Goal: Check status: Check status

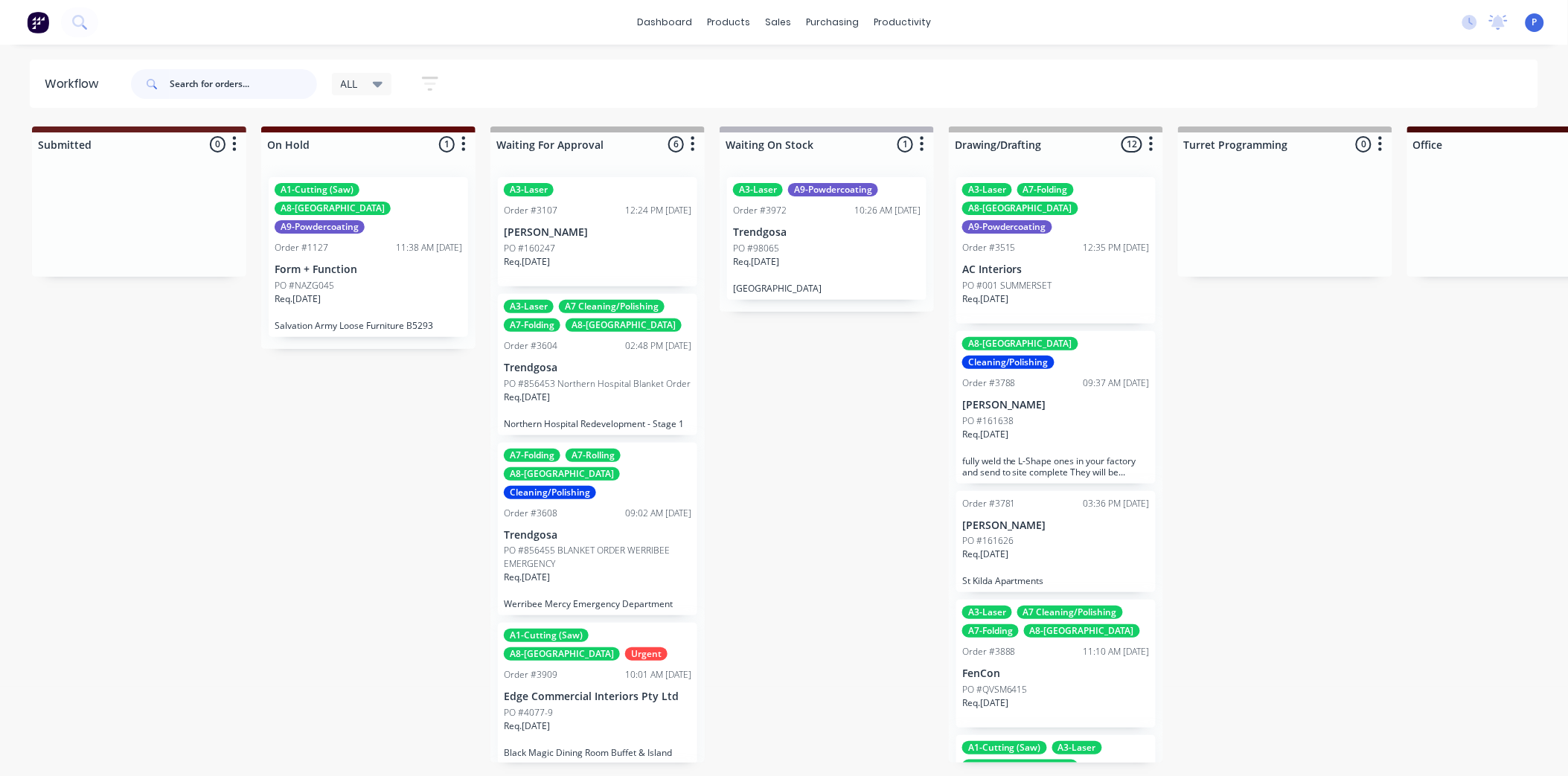
click at [256, 82] on input "text" at bounding box center [243, 84] width 148 height 29
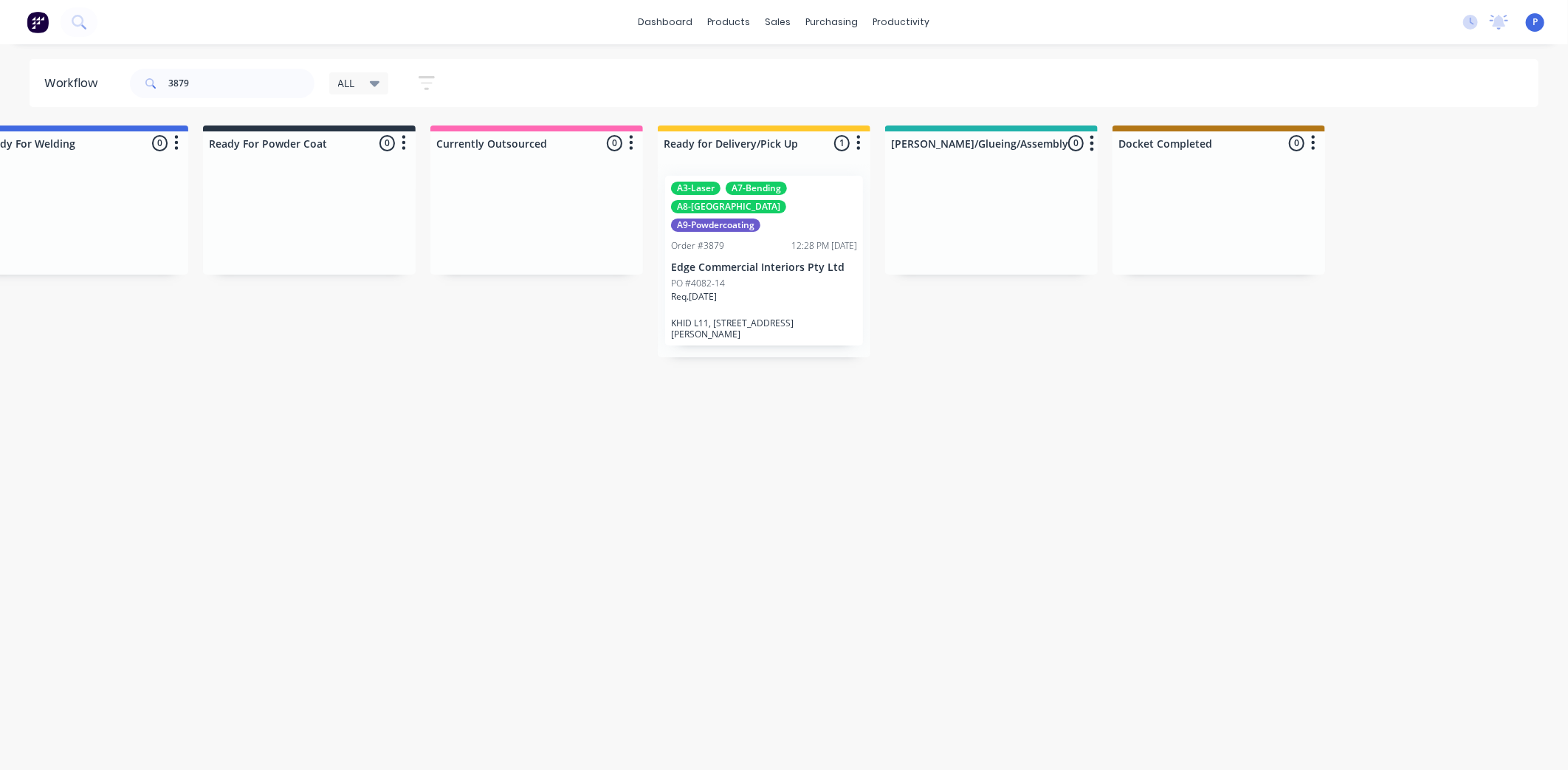
drag, startPoint x: 928, startPoint y: 332, endPoint x: 1066, endPoint y: 343, distance: 138.4
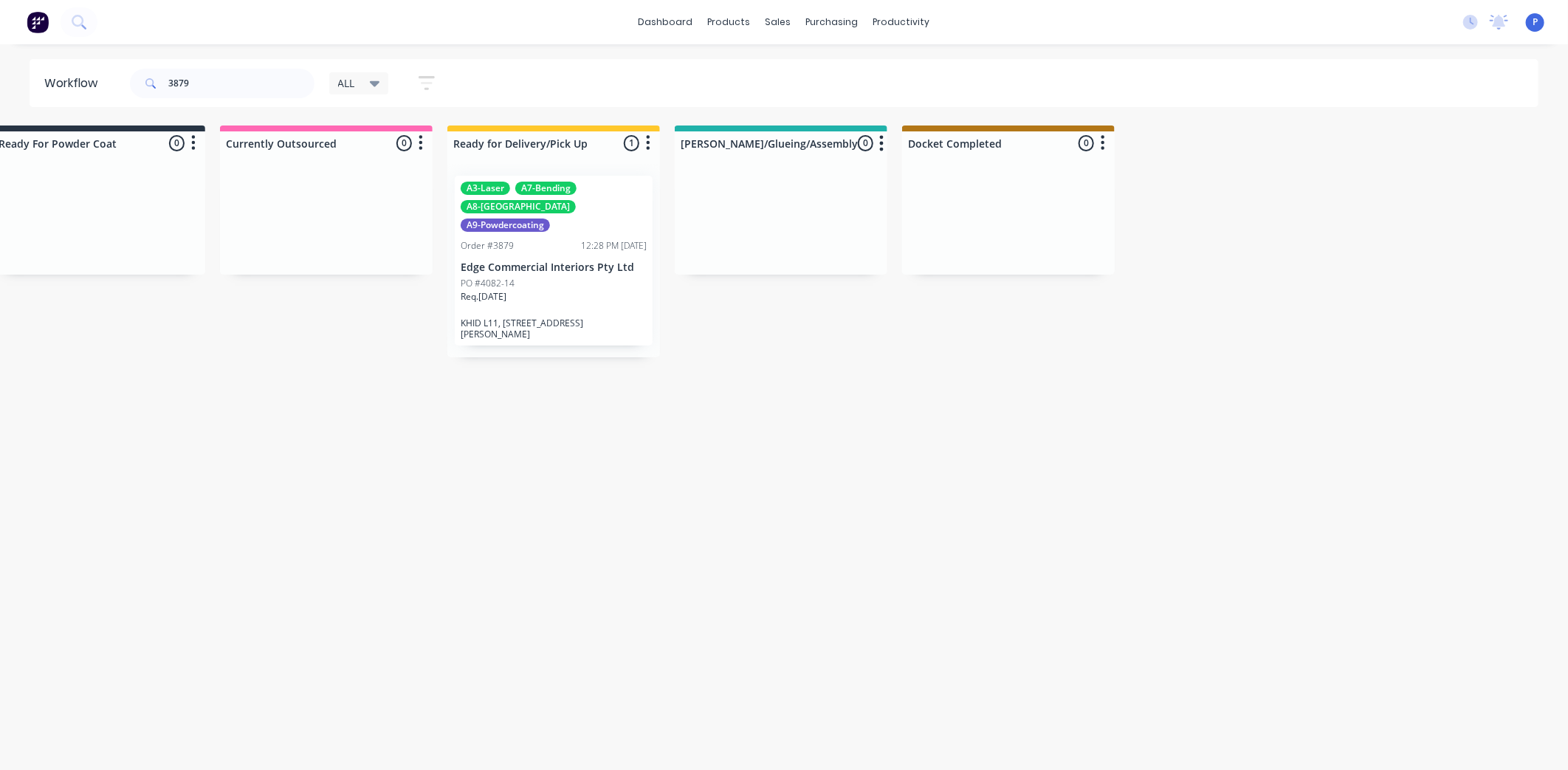
click at [554, 239] on div "Order #3879 12:28 PM [DATE]" at bounding box center [554, 245] width 186 height 13
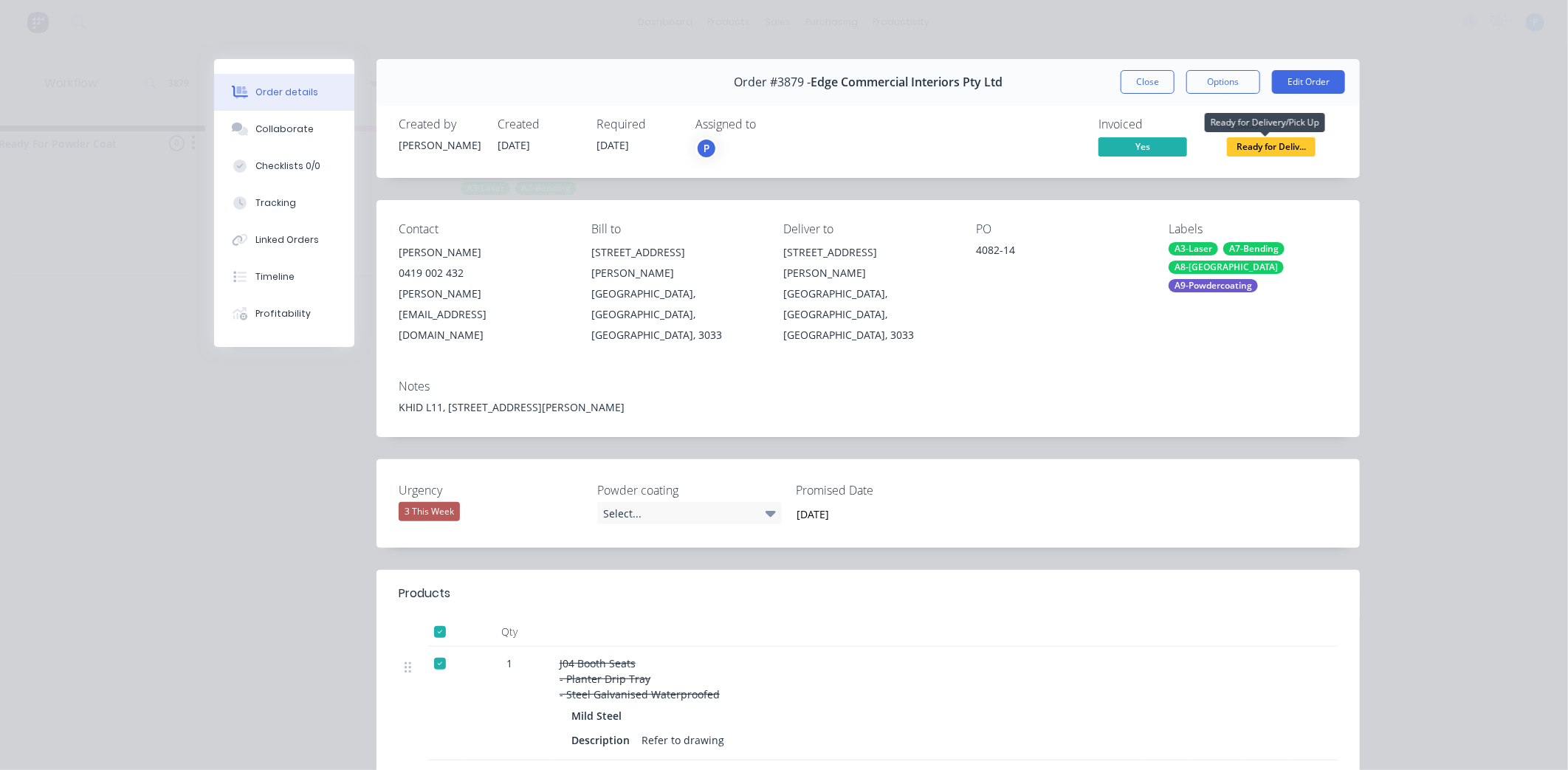
click at [1285, 148] on span "Ready for Deliv..." at bounding box center [1271, 147] width 88 height 19
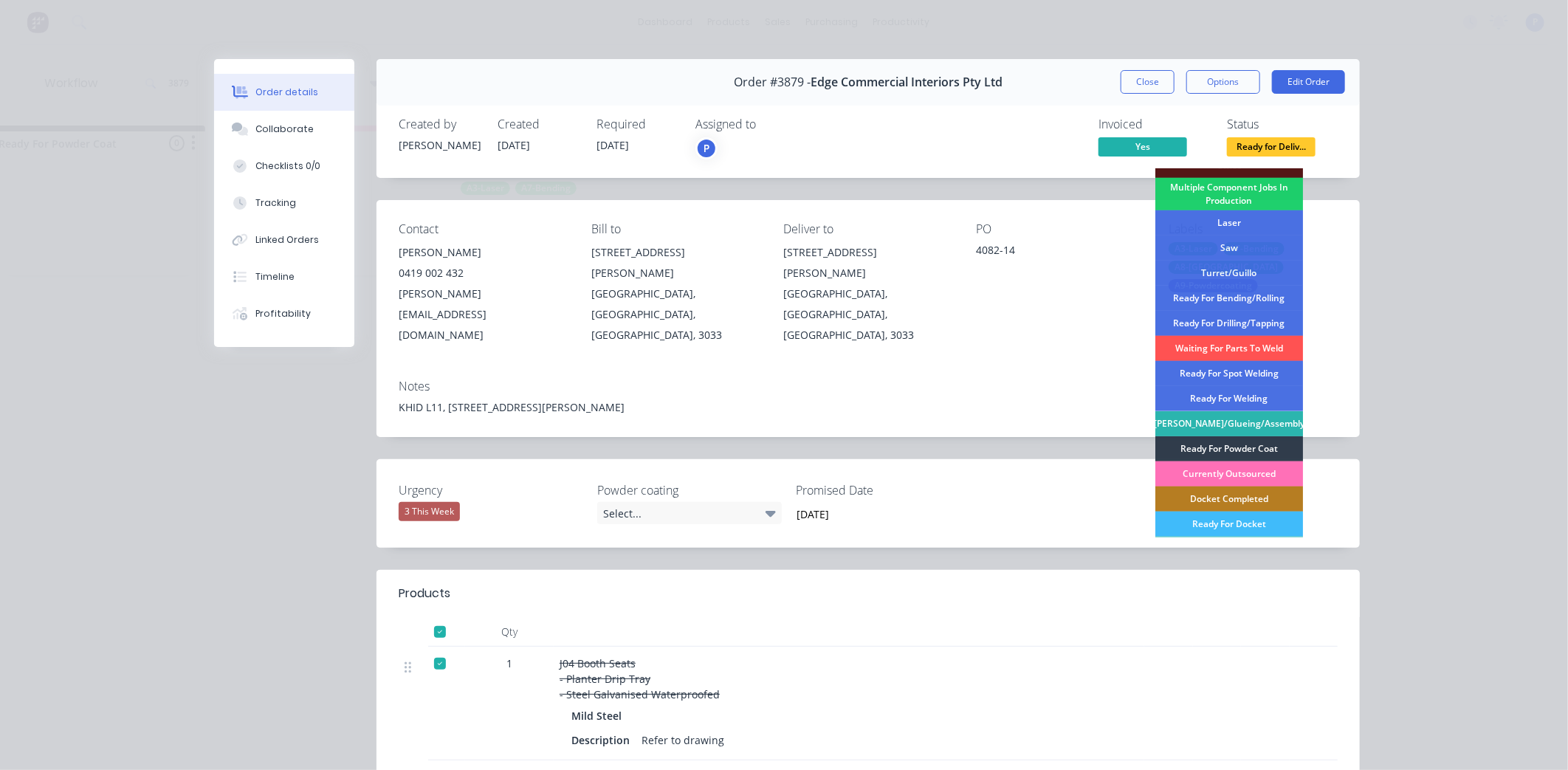
scroll to position [215, 0]
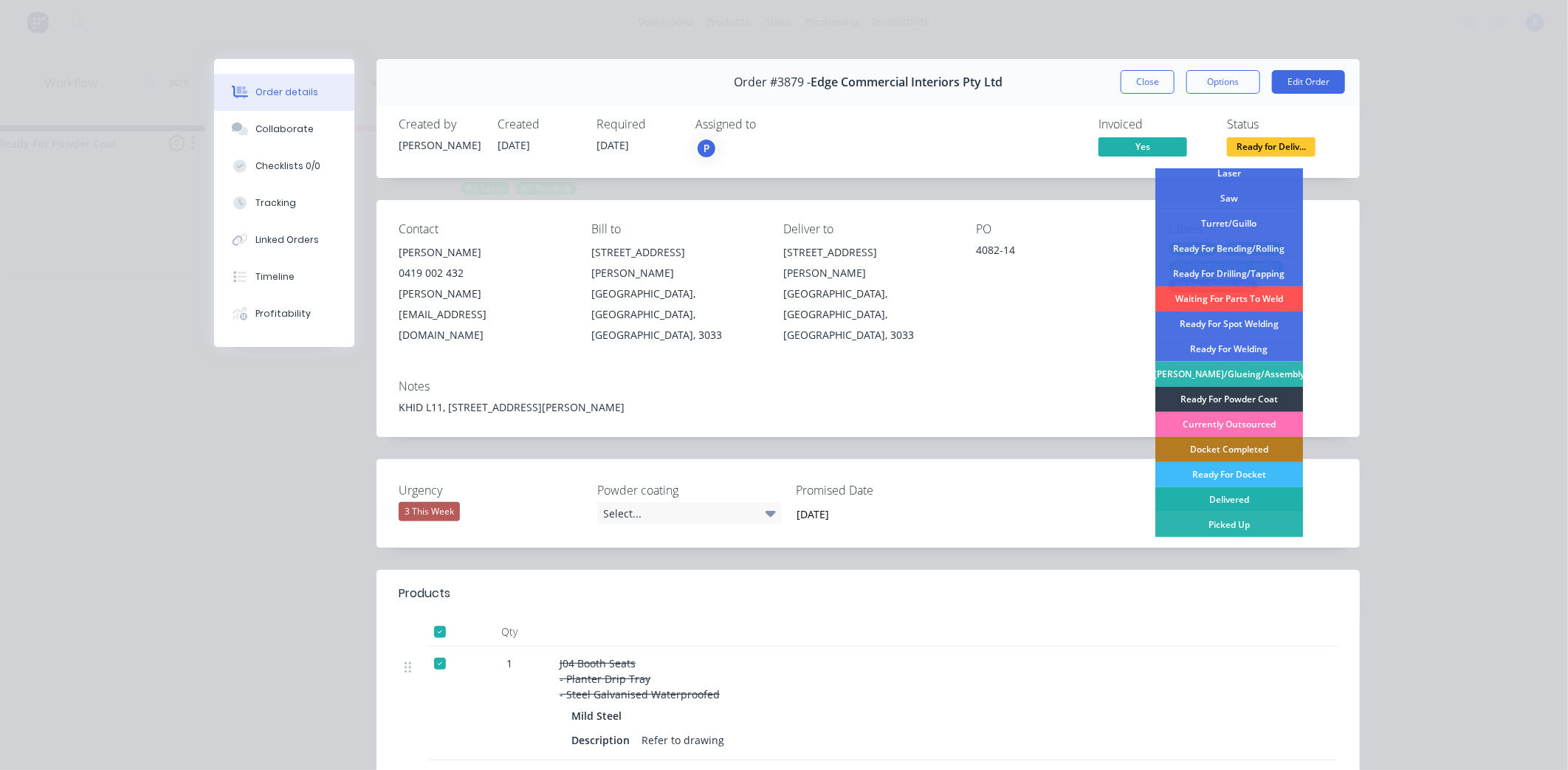
click at [1226, 498] on div "Delivered" at bounding box center [1229, 500] width 147 height 25
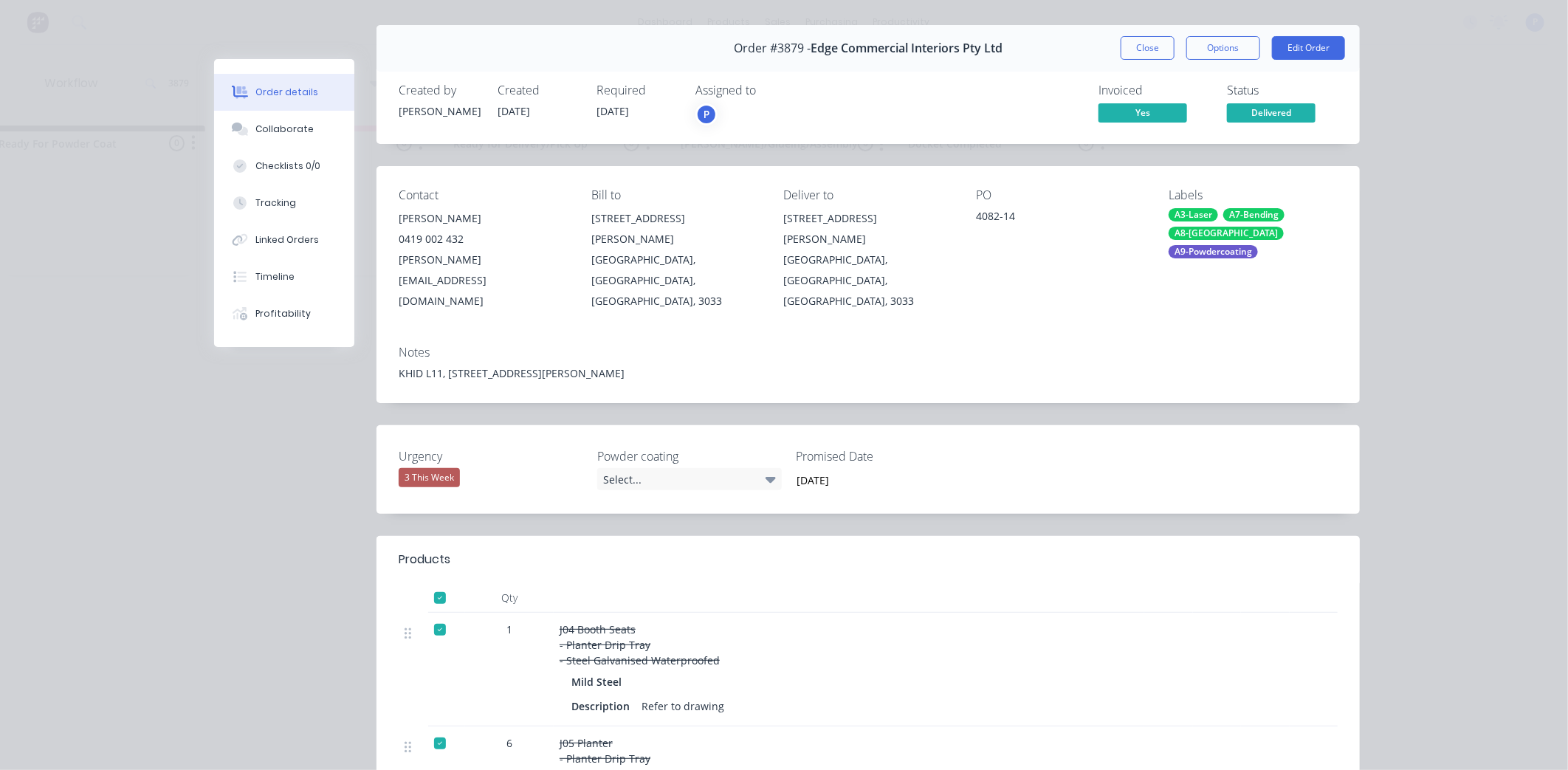
scroll to position [0, 0]
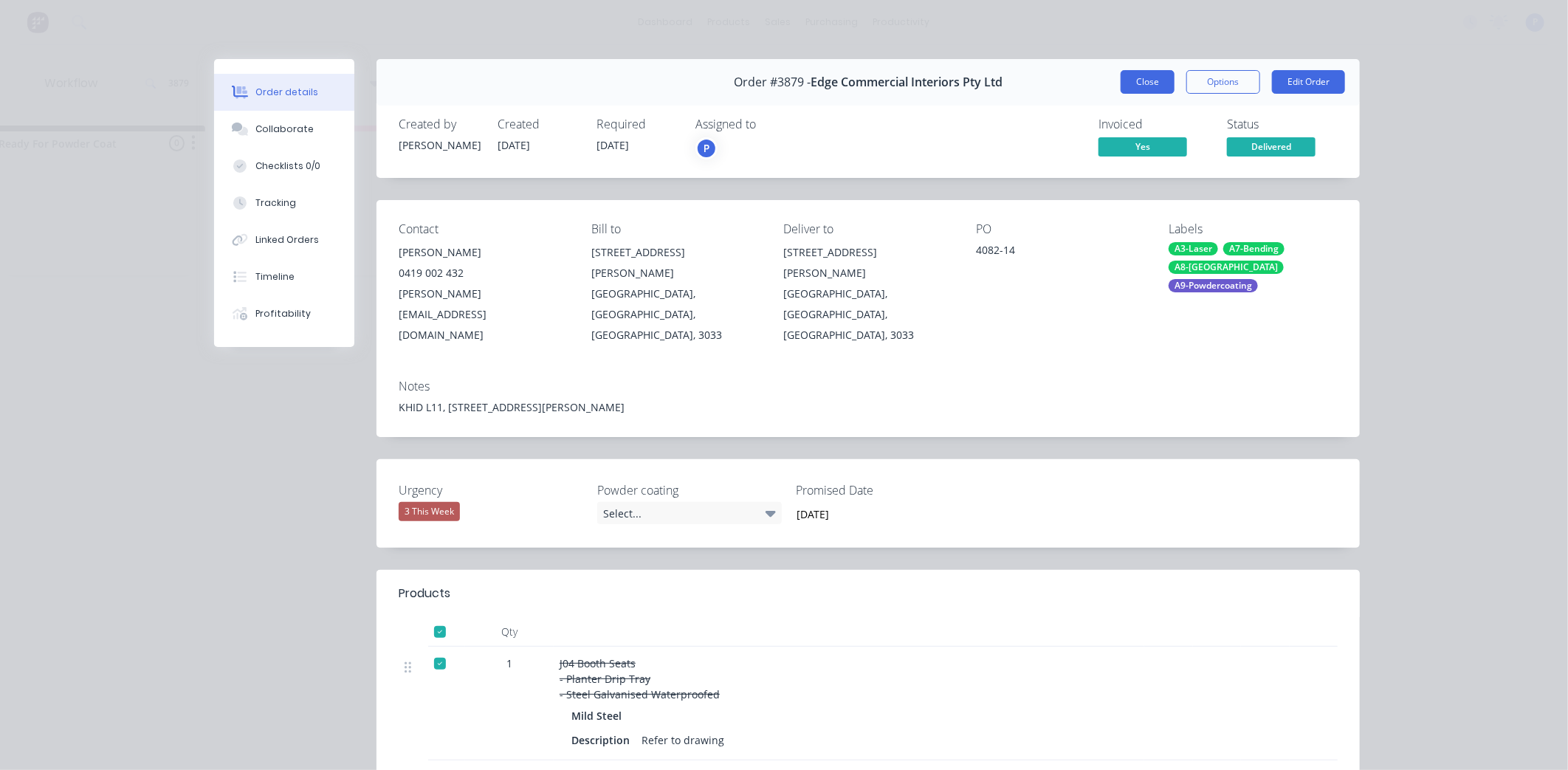
click at [1143, 83] on button "Close" at bounding box center [1148, 82] width 54 height 23
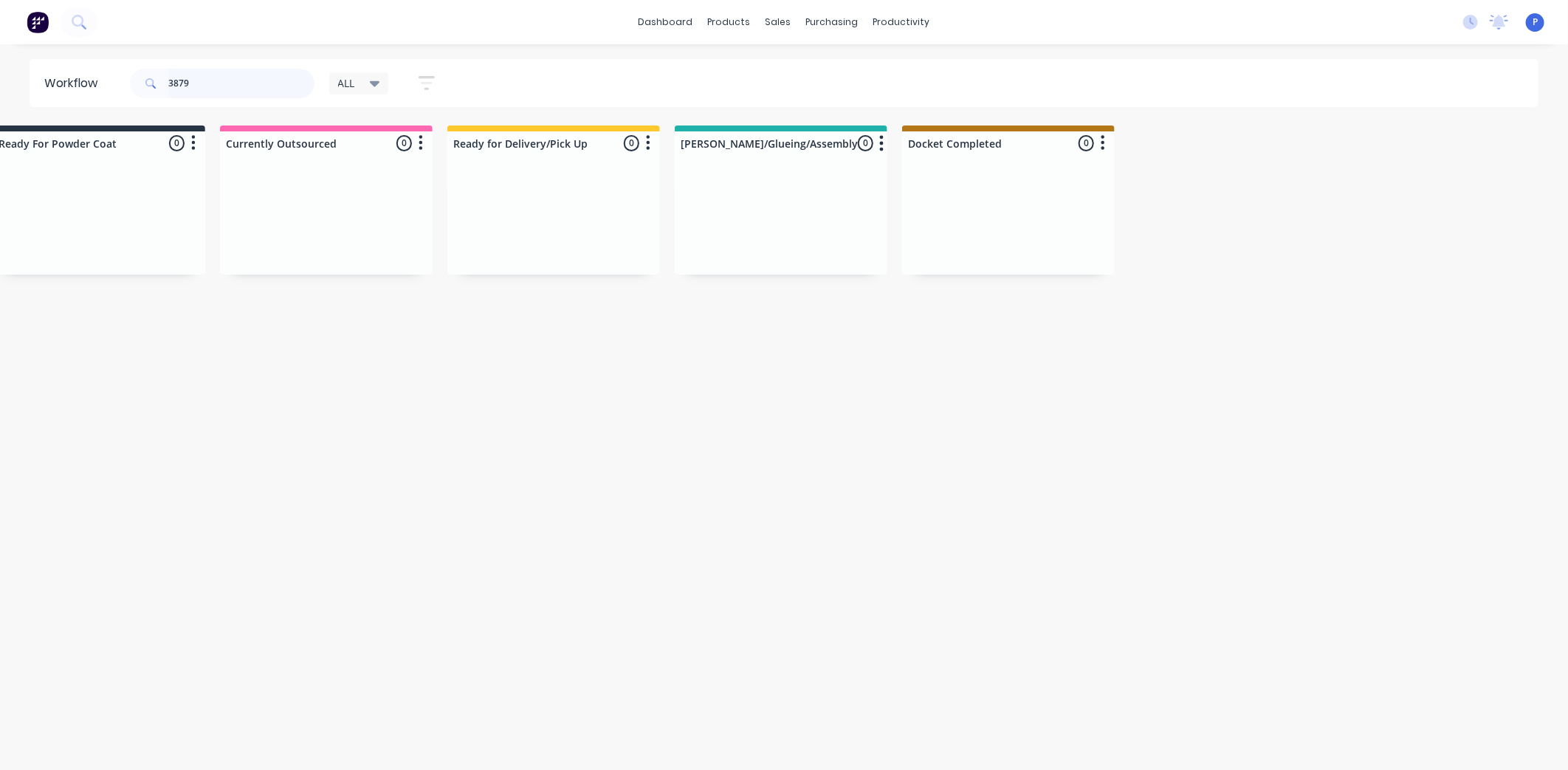
click at [240, 88] on input "3879" at bounding box center [241, 83] width 147 height 29
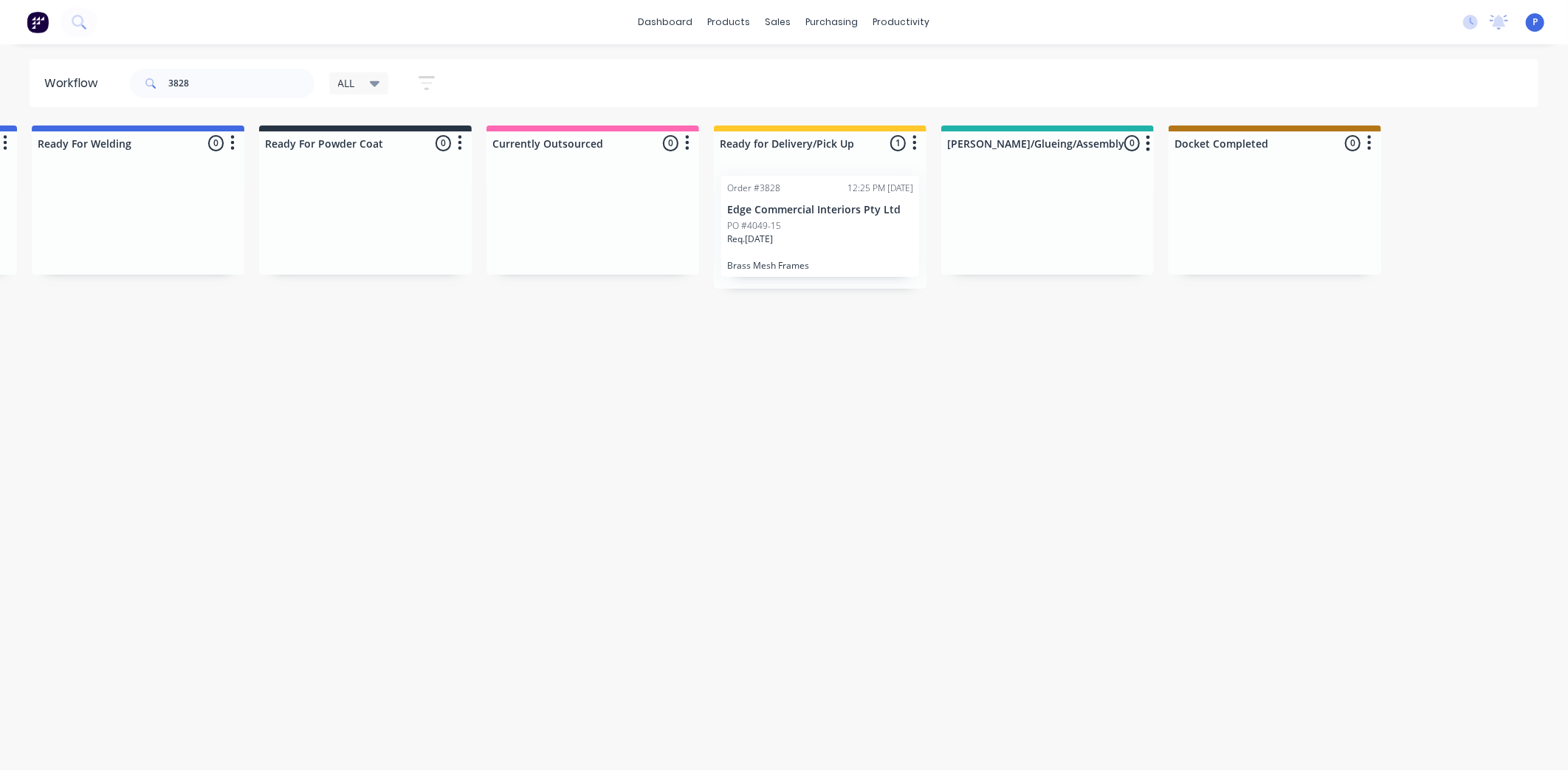
drag, startPoint x: 330, startPoint y: 415, endPoint x: 437, endPoint y: 418, distance: 107.0
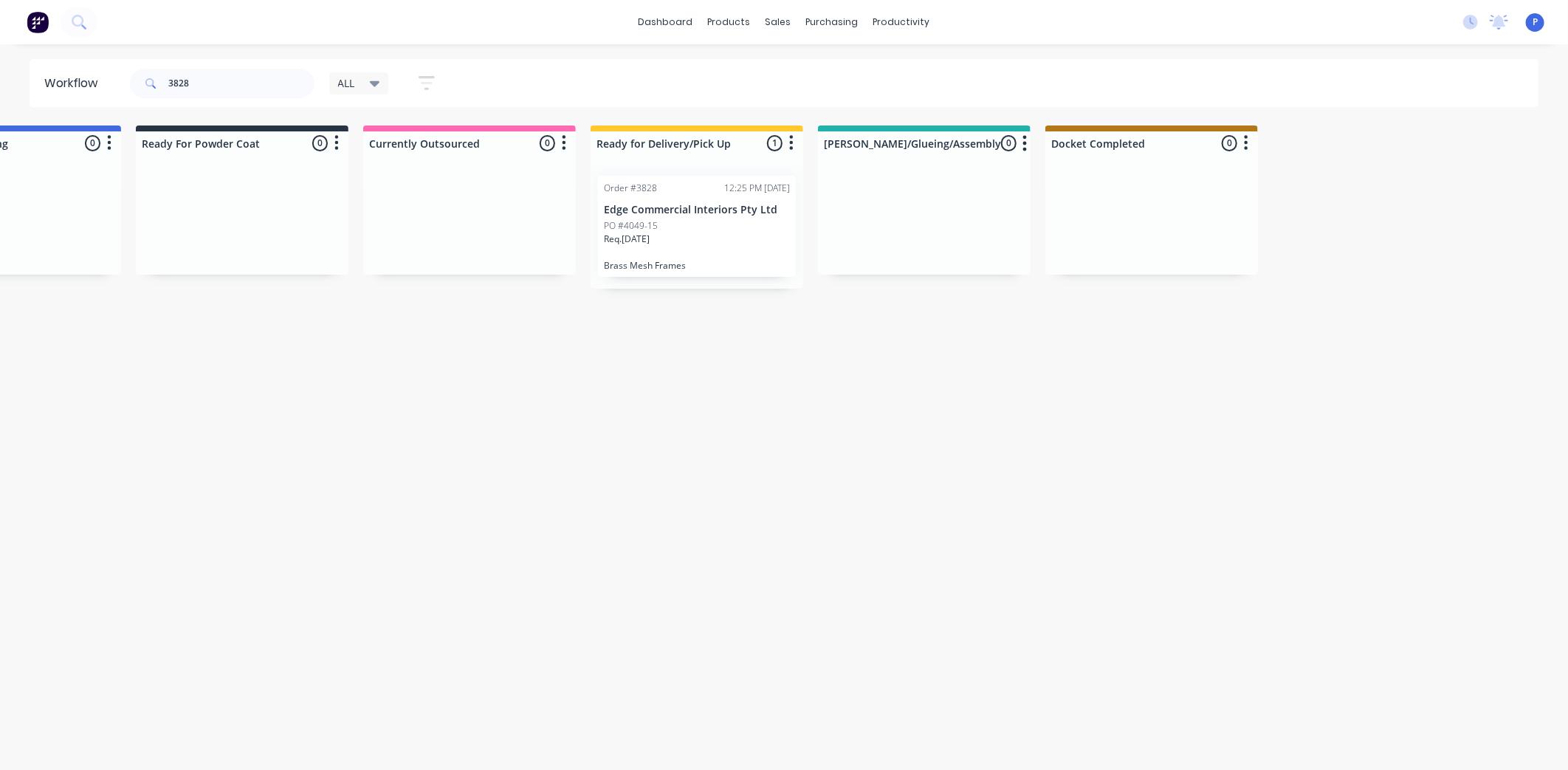
click at [675, 242] on div "Req. [DATE]" at bounding box center [697, 245] width 186 height 25
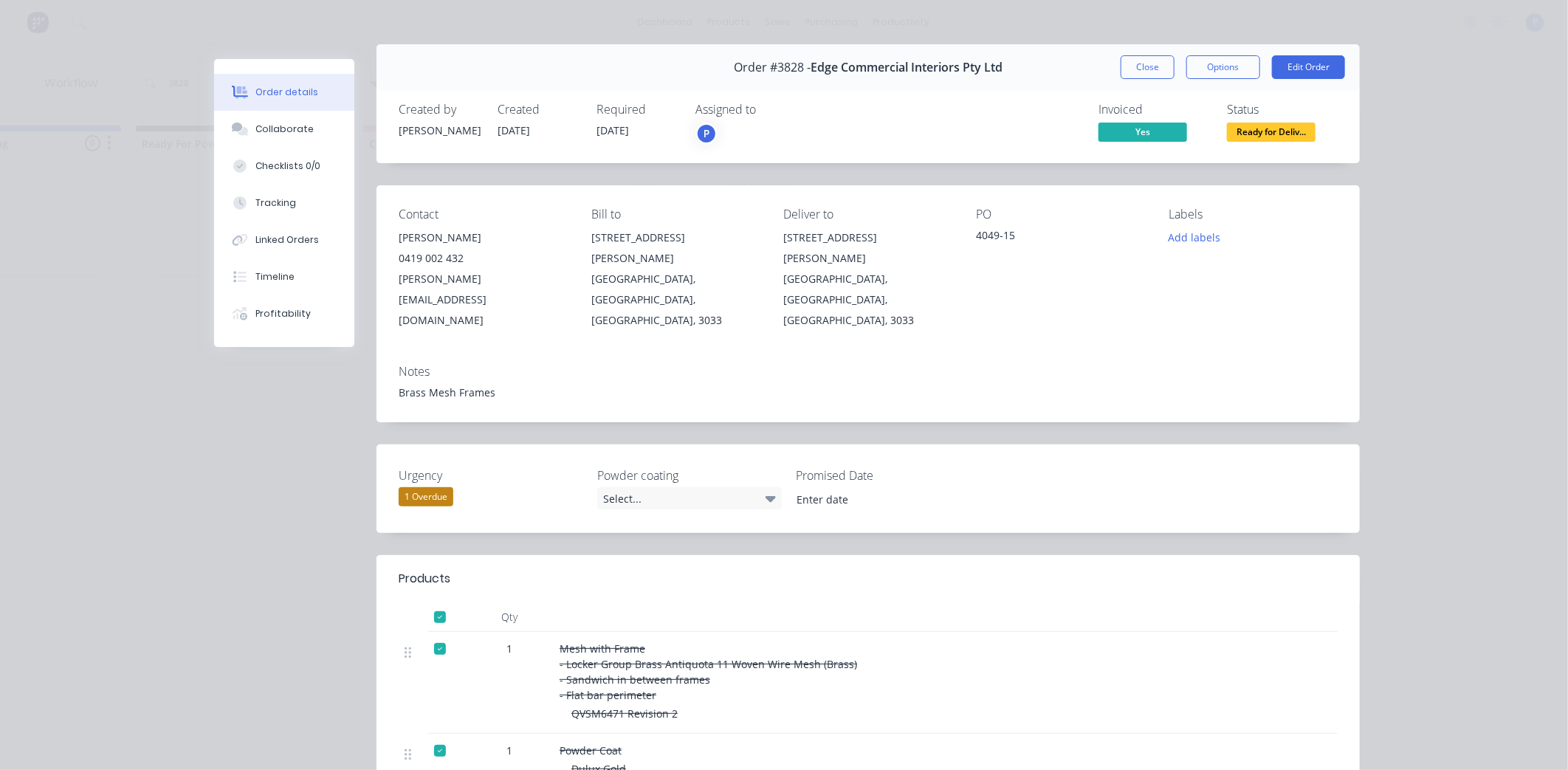
scroll to position [28, 0]
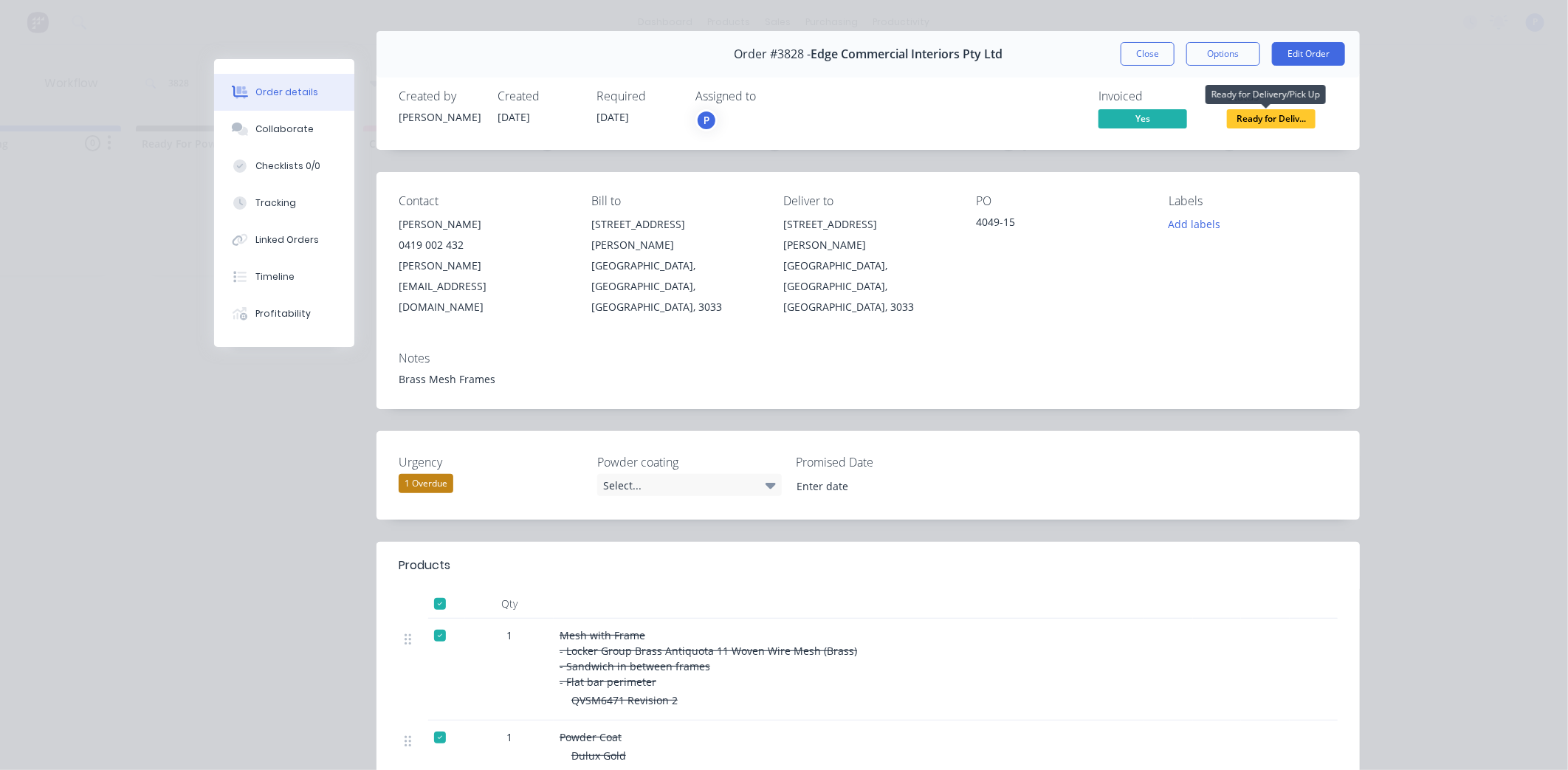
click at [1248, 121] on span "Ready for Deliv..." at bounding box center [1271, 118] width 88 height 19
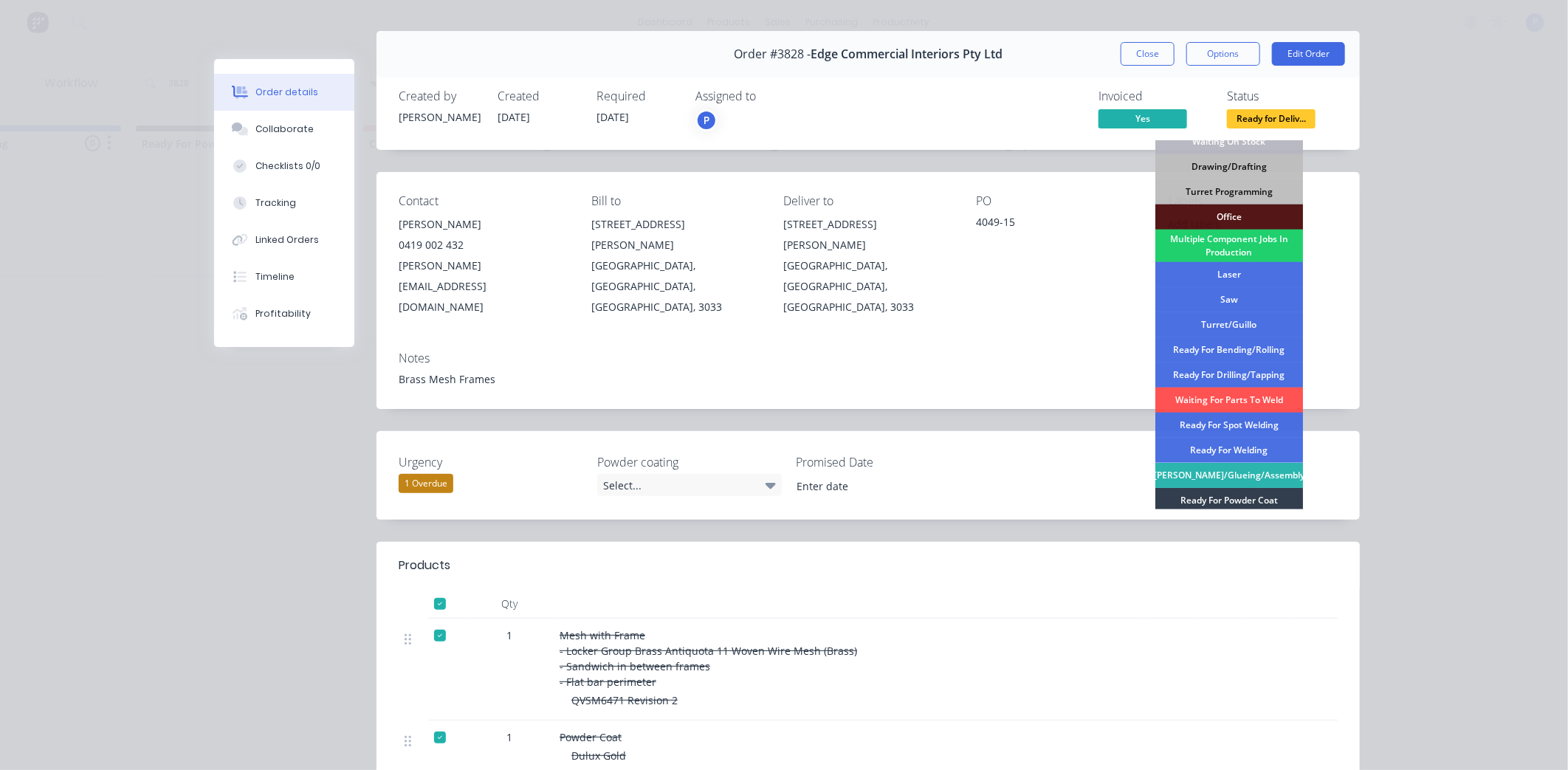
scroll to position [215, 0]
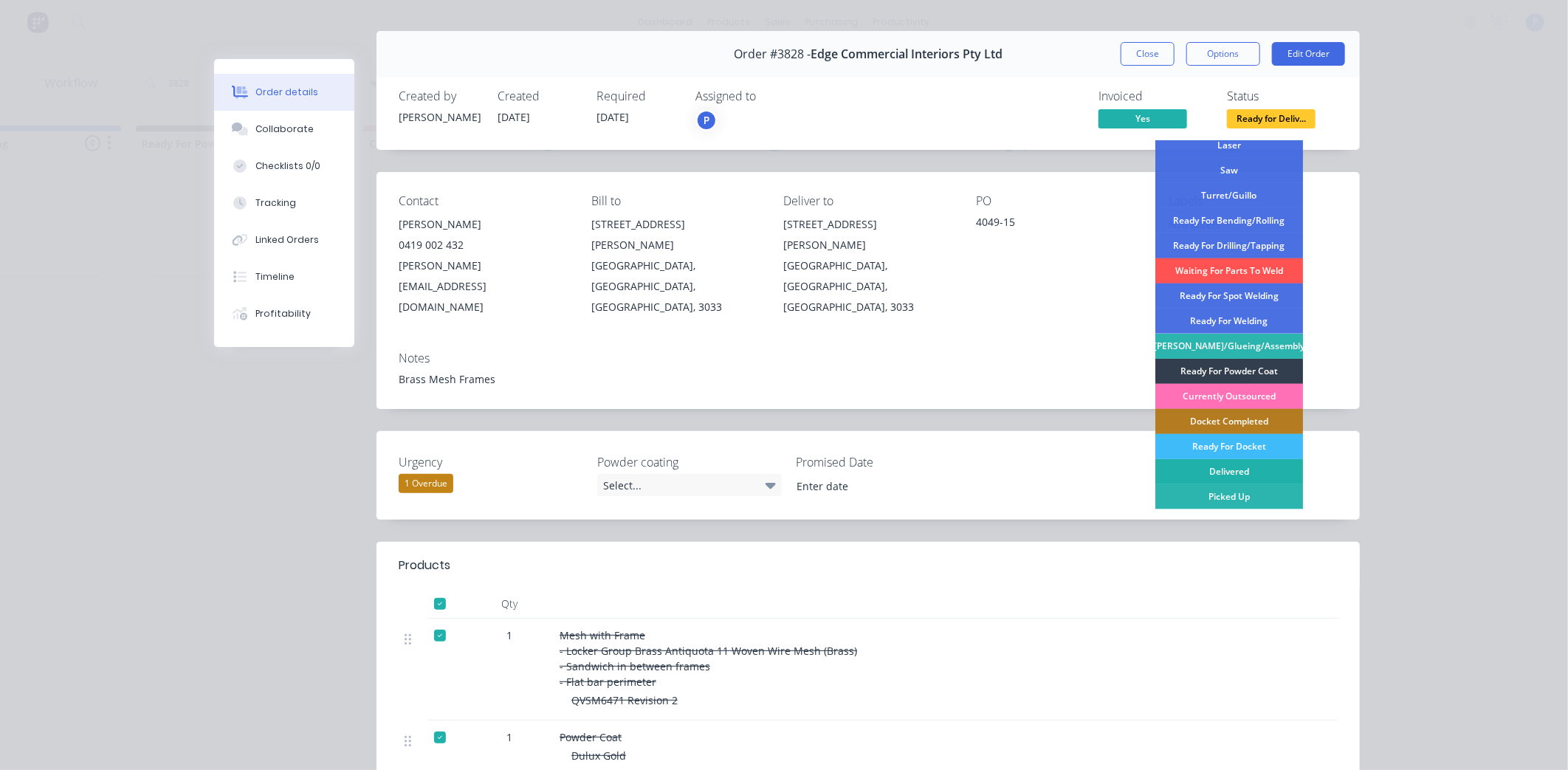
click at [1204, 471] on div "Delivered" at bounding box center [1229, 471] width 147 height 25
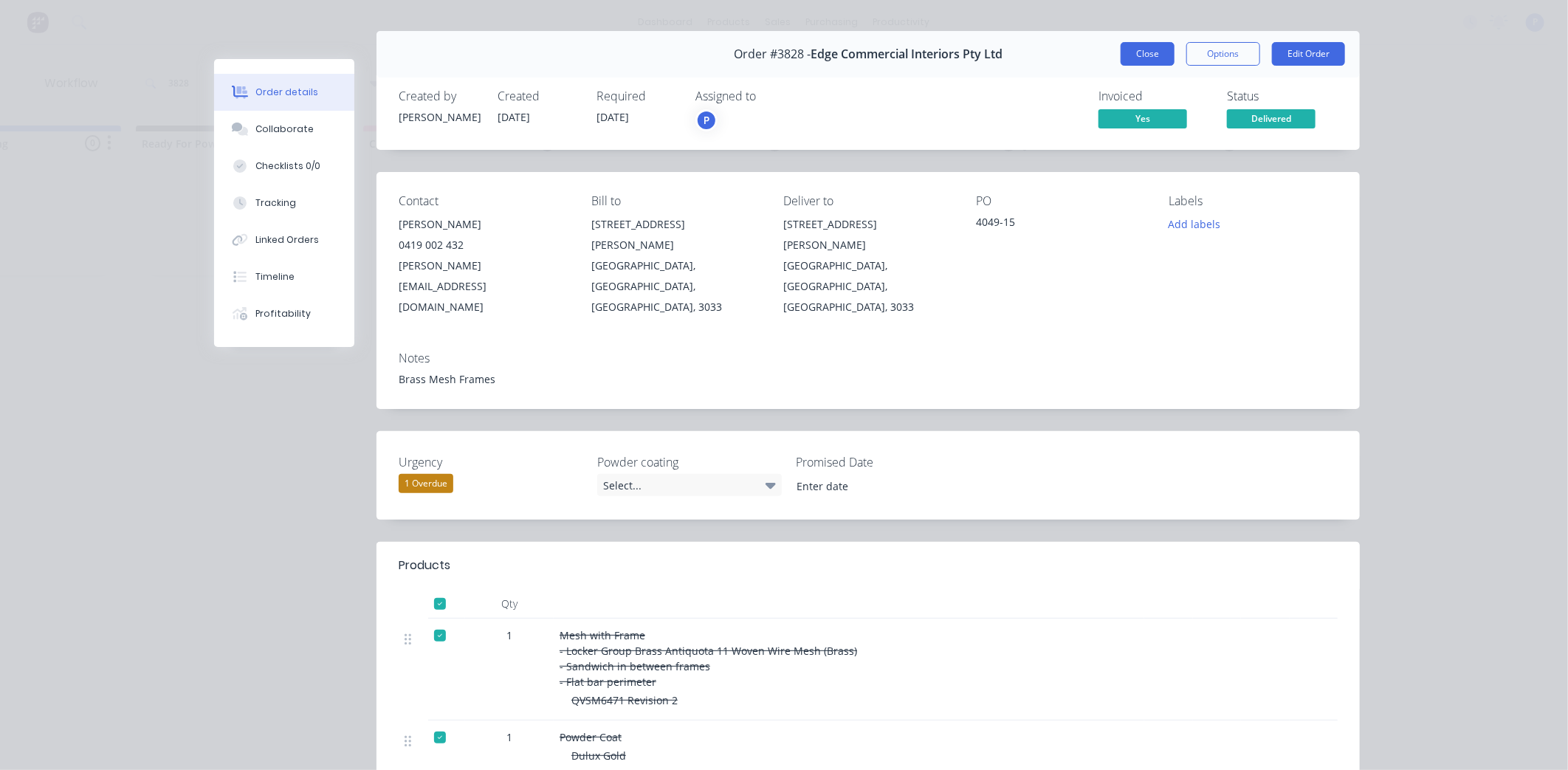
click at [1146, 56] on button "Close" at bounding box center [1148, 53] width 54 height 23
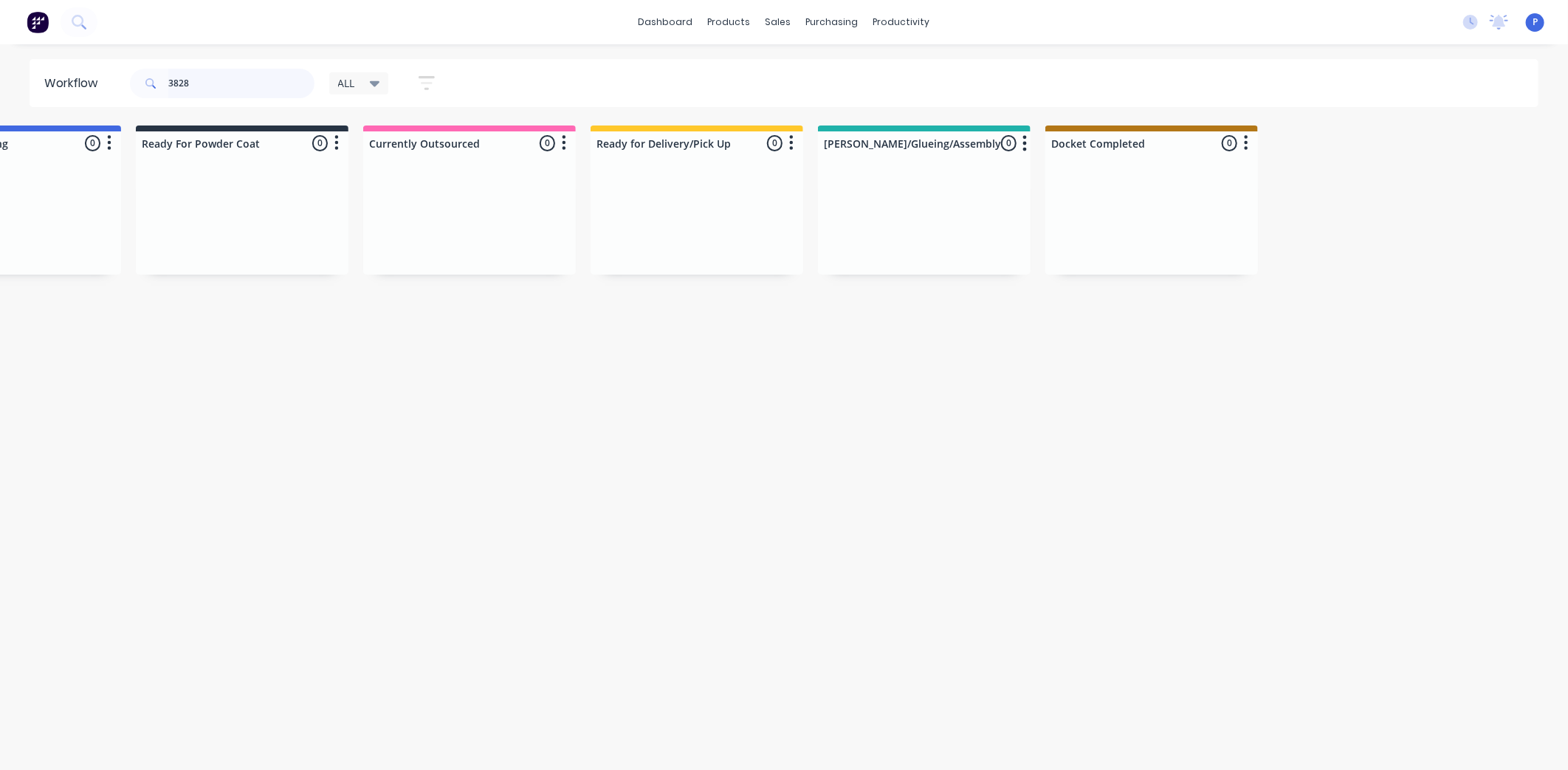
click at [188, 82] on input "3828" at bounding box center [241, 83] width 147 height 29
type input "3"
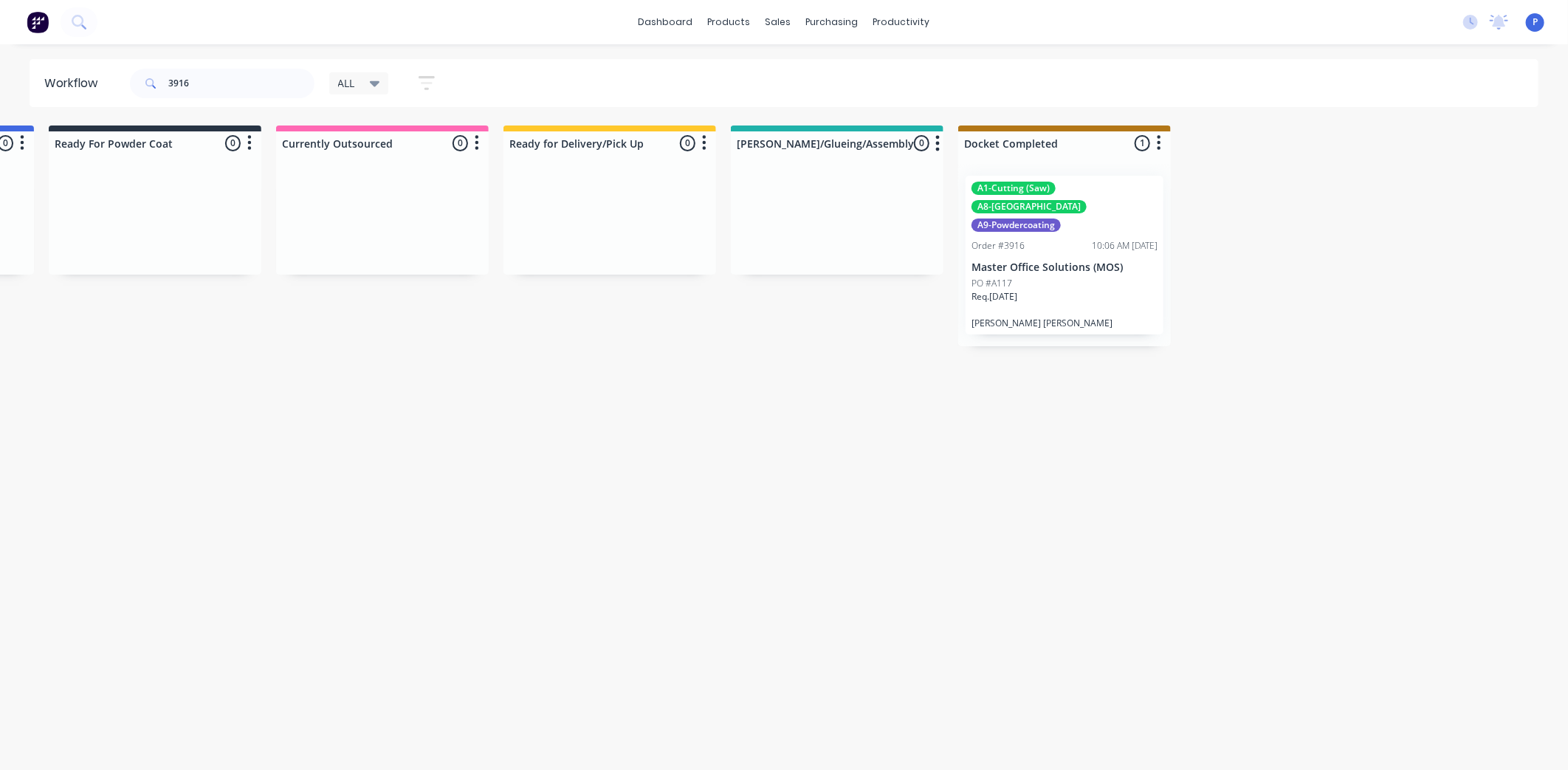
scroll to position [0, 3678]
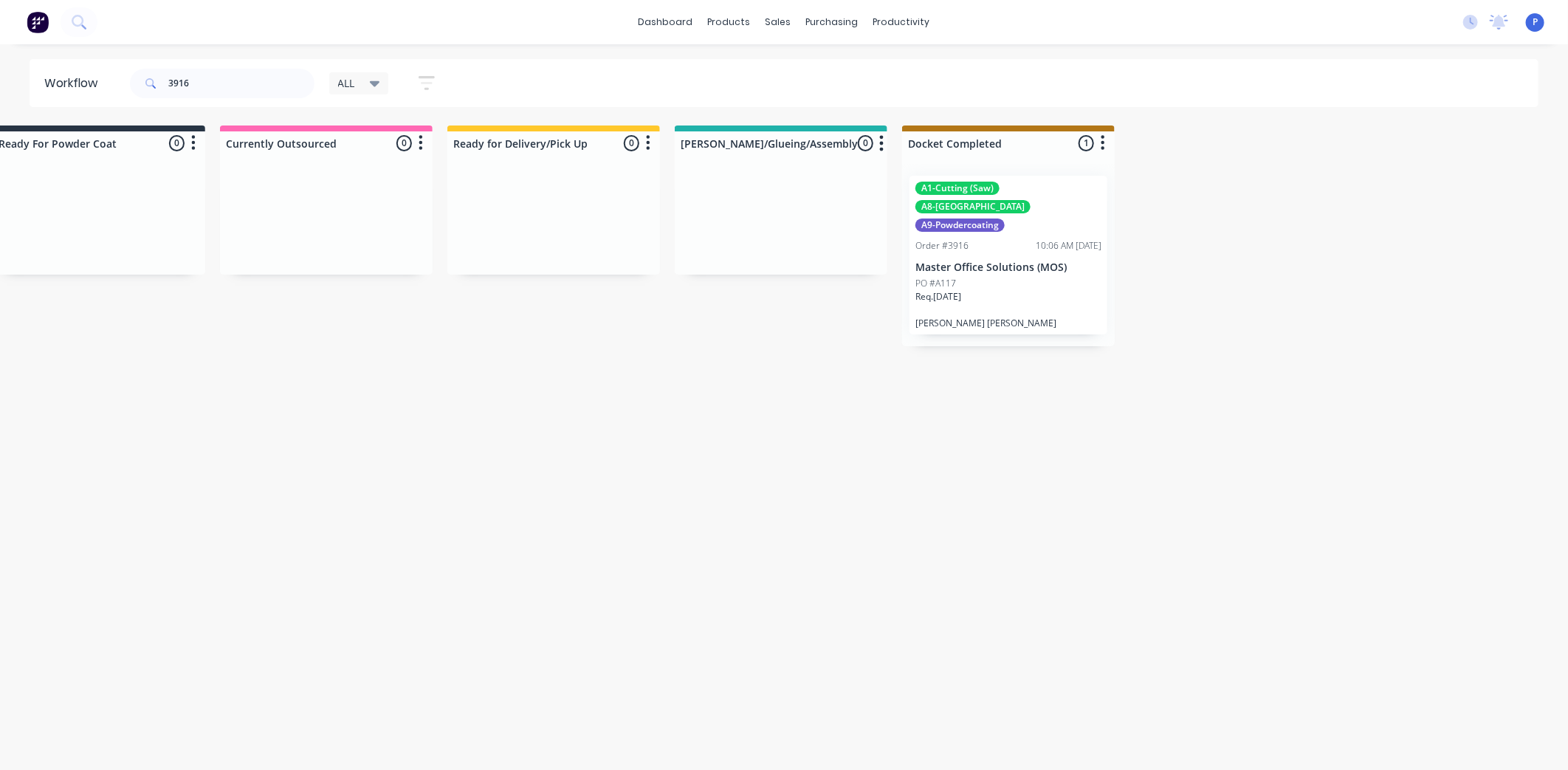
drag, startPoint x: 463, startPoint y: 314, endPoint x: 557, endPoint y: 330, distance: 95.4
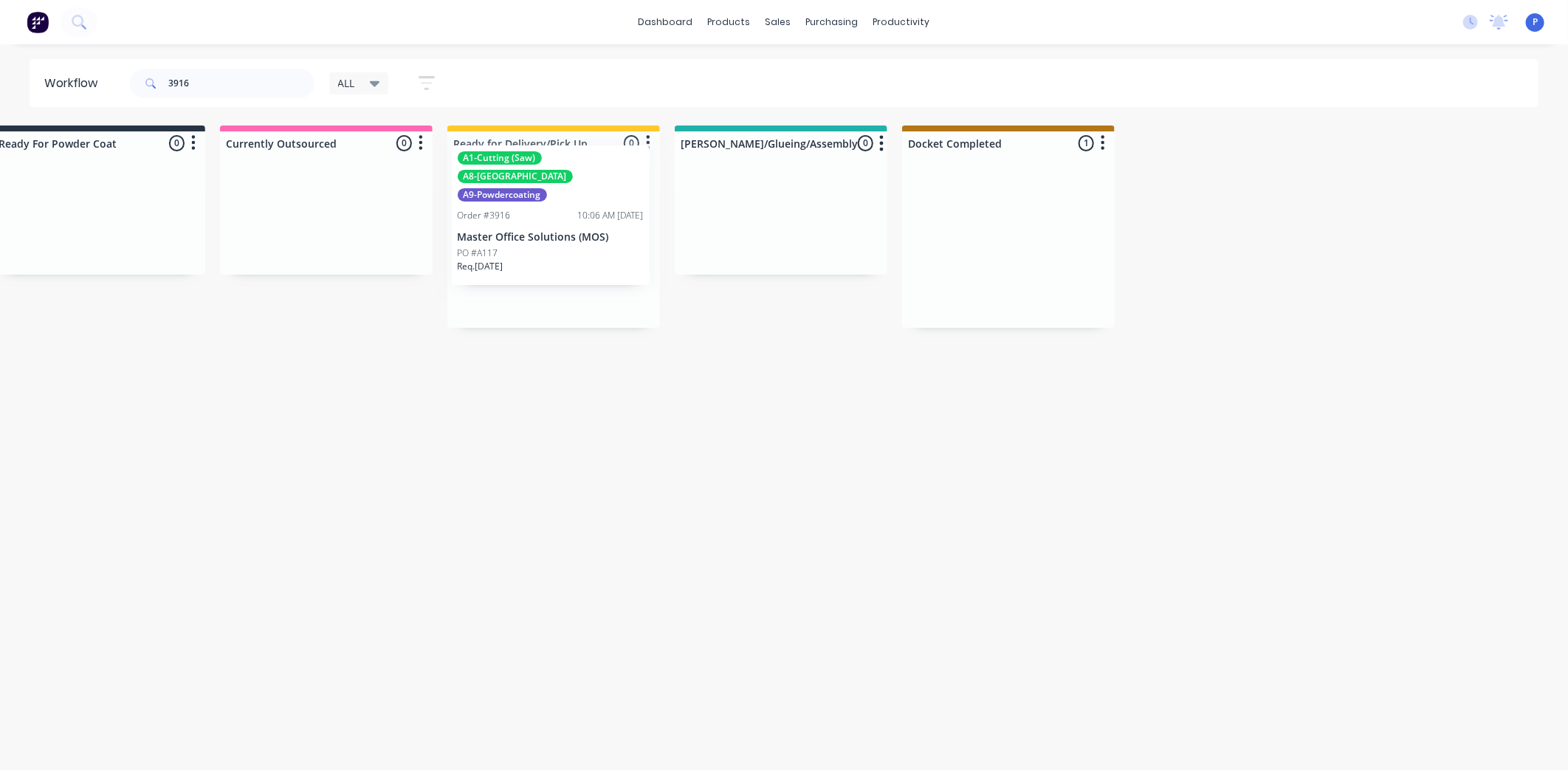
drag, startPoint x: 1008, startPoint y: 235, endPoint x: 544, endPoint y: 206, distance: 464.9
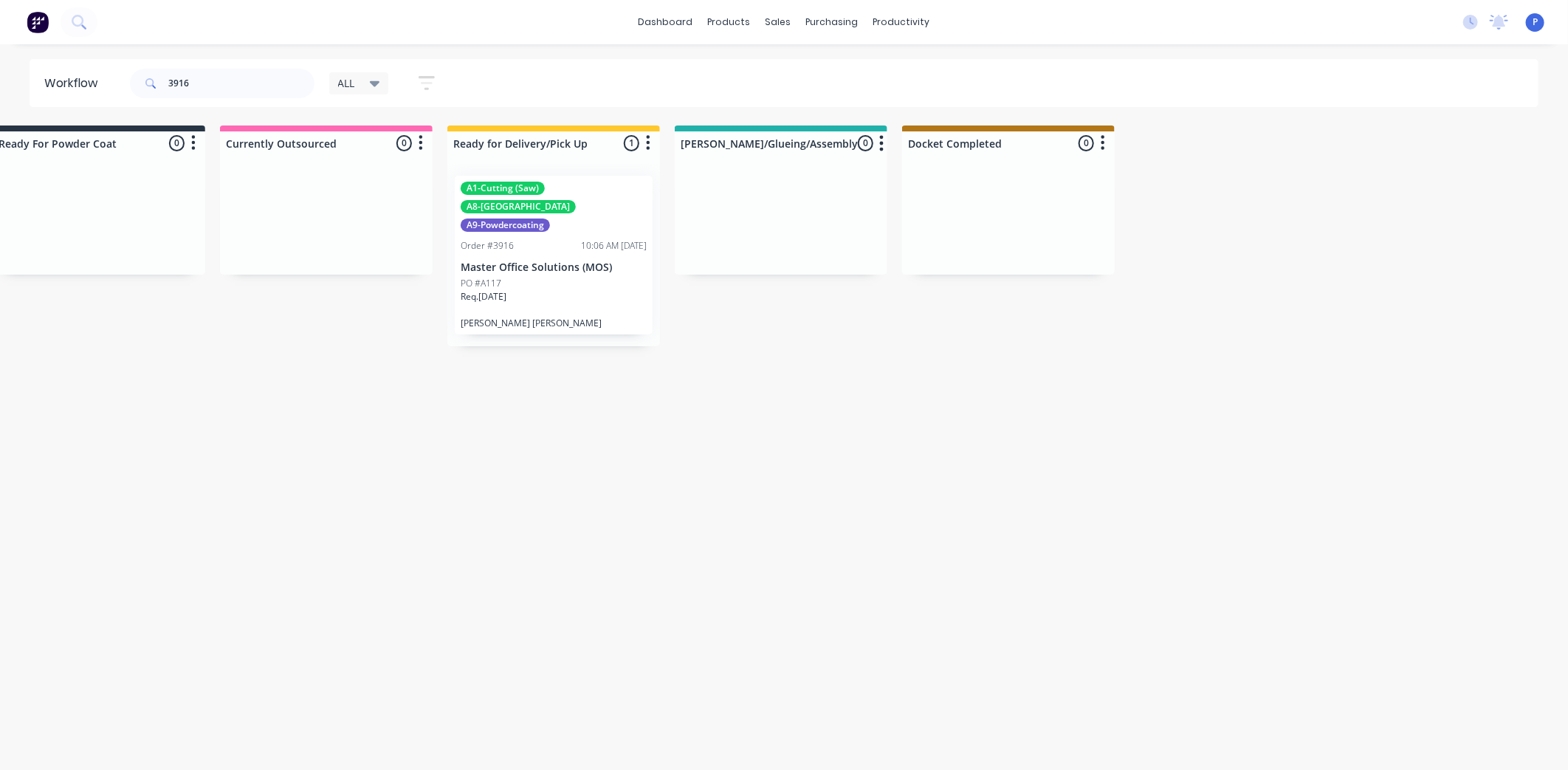
click at [543, 240] on div "A1-Cutting (Saw) A8-Welding A9-Powdercoating Order #3916 10:06 AM [DATE] Master…" at bounding box center [554, 255] width 198 height 159
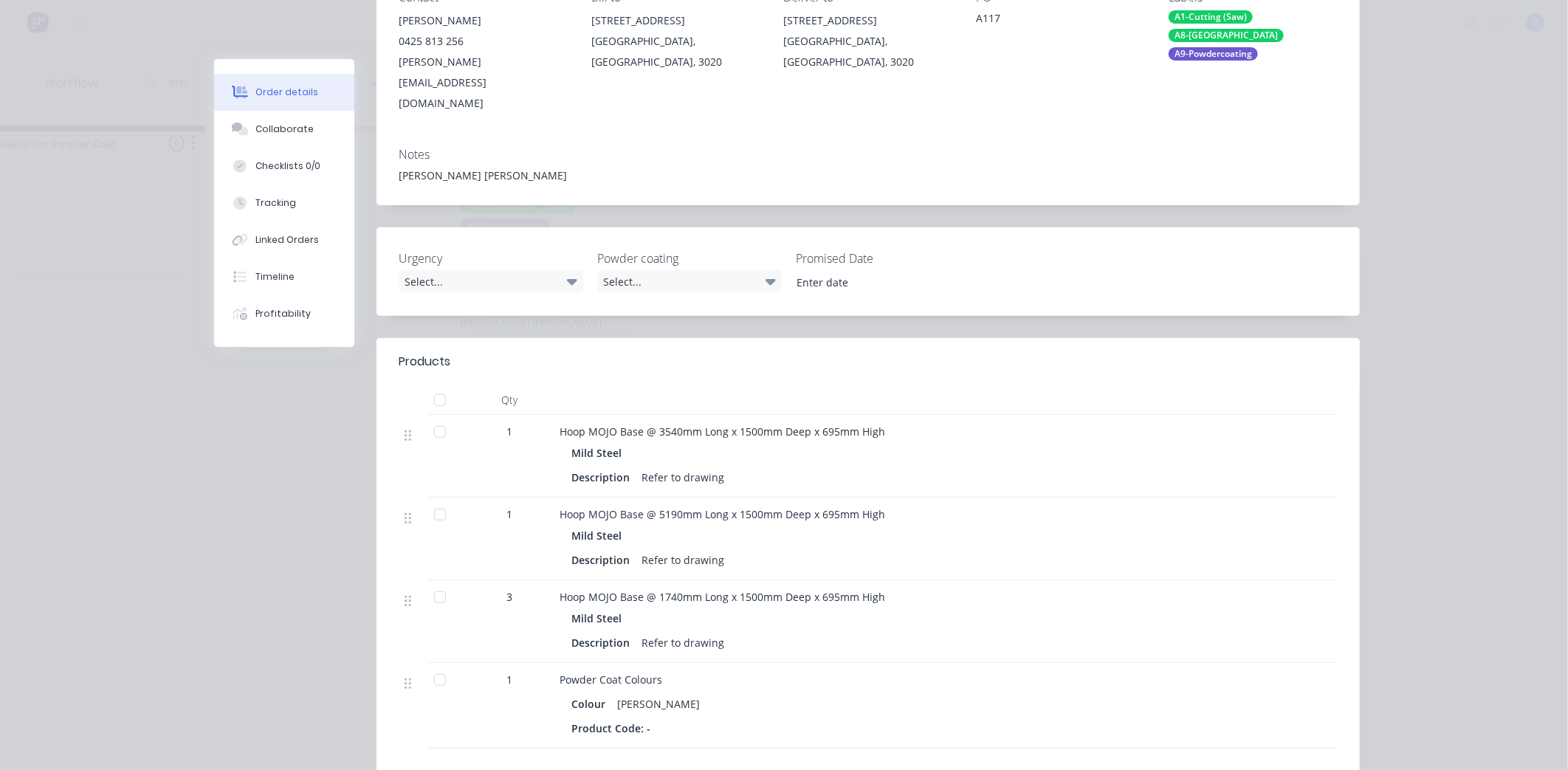
scroll to position [239, 0]
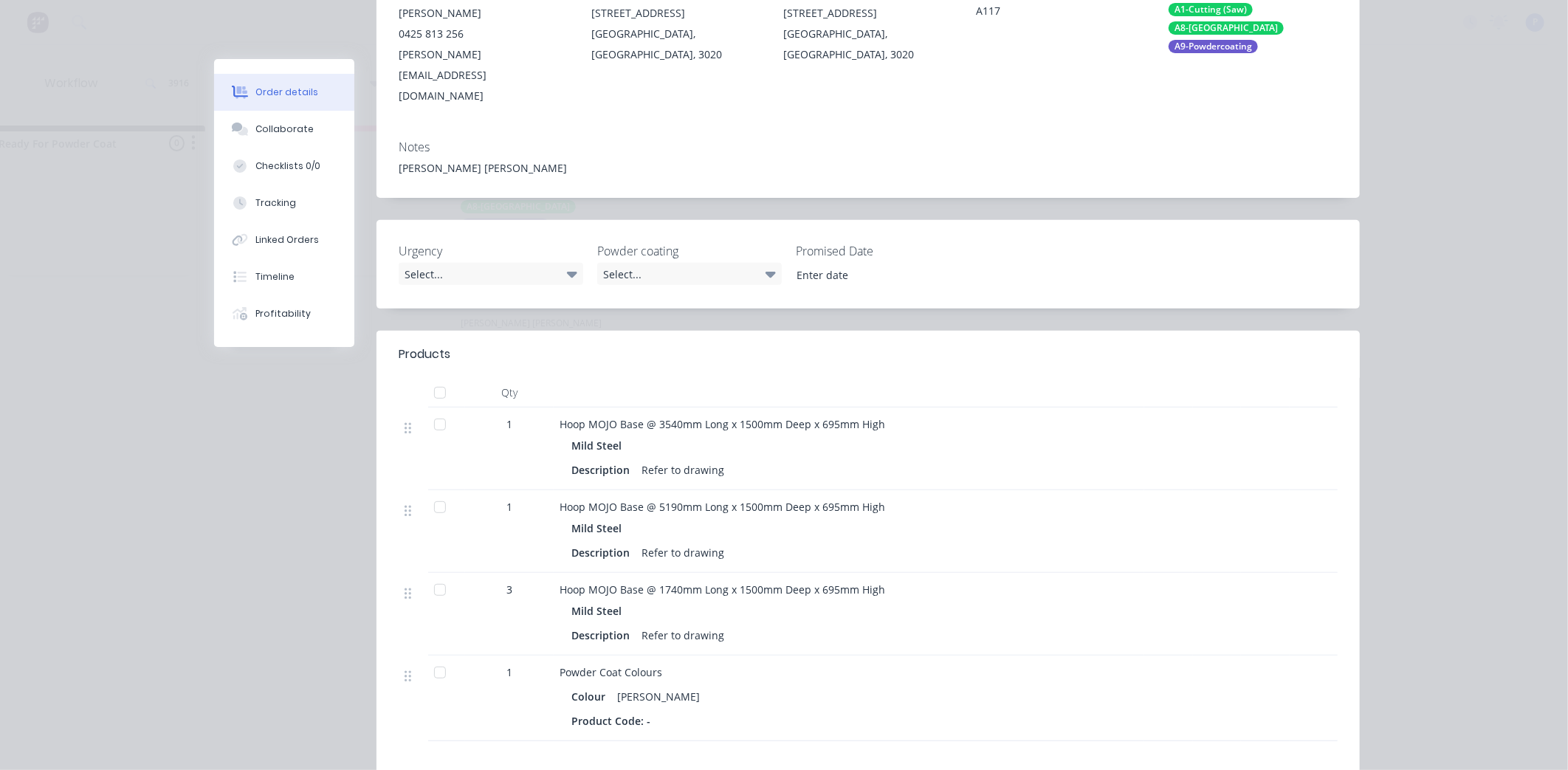
click at [437, 575] on div at bounding box center [440, 589] width 29 height 29
click at [434, 492] on div at bounding box center [440, 507] width 29 height 29
click at [432, 410] on div at bounding box center [440, 424] width 29 height 29
click at [287, 205] on button "Tracking" at bounding box center [283, 203] width 140 height 37
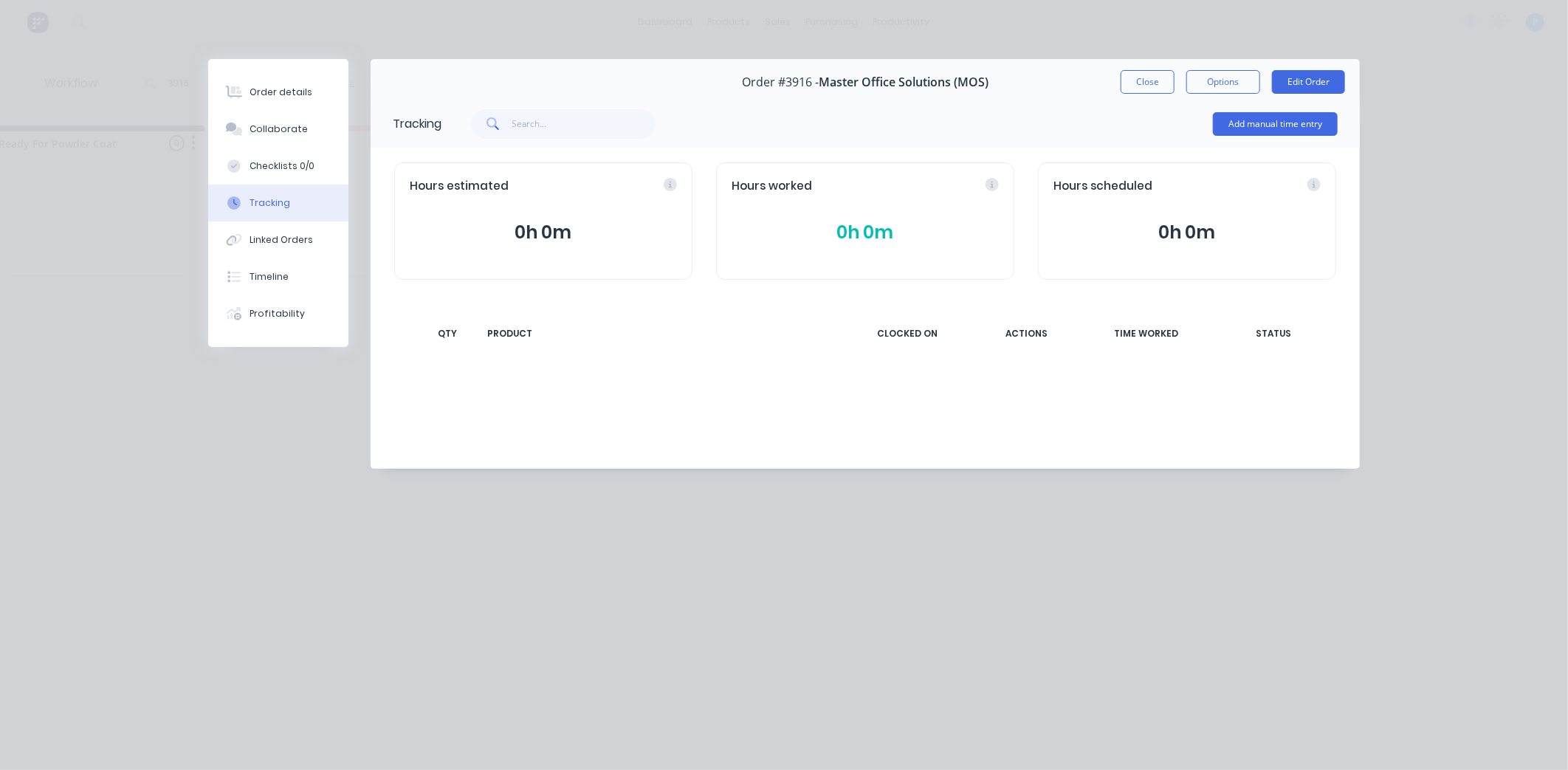
scroll to position [0, 0]
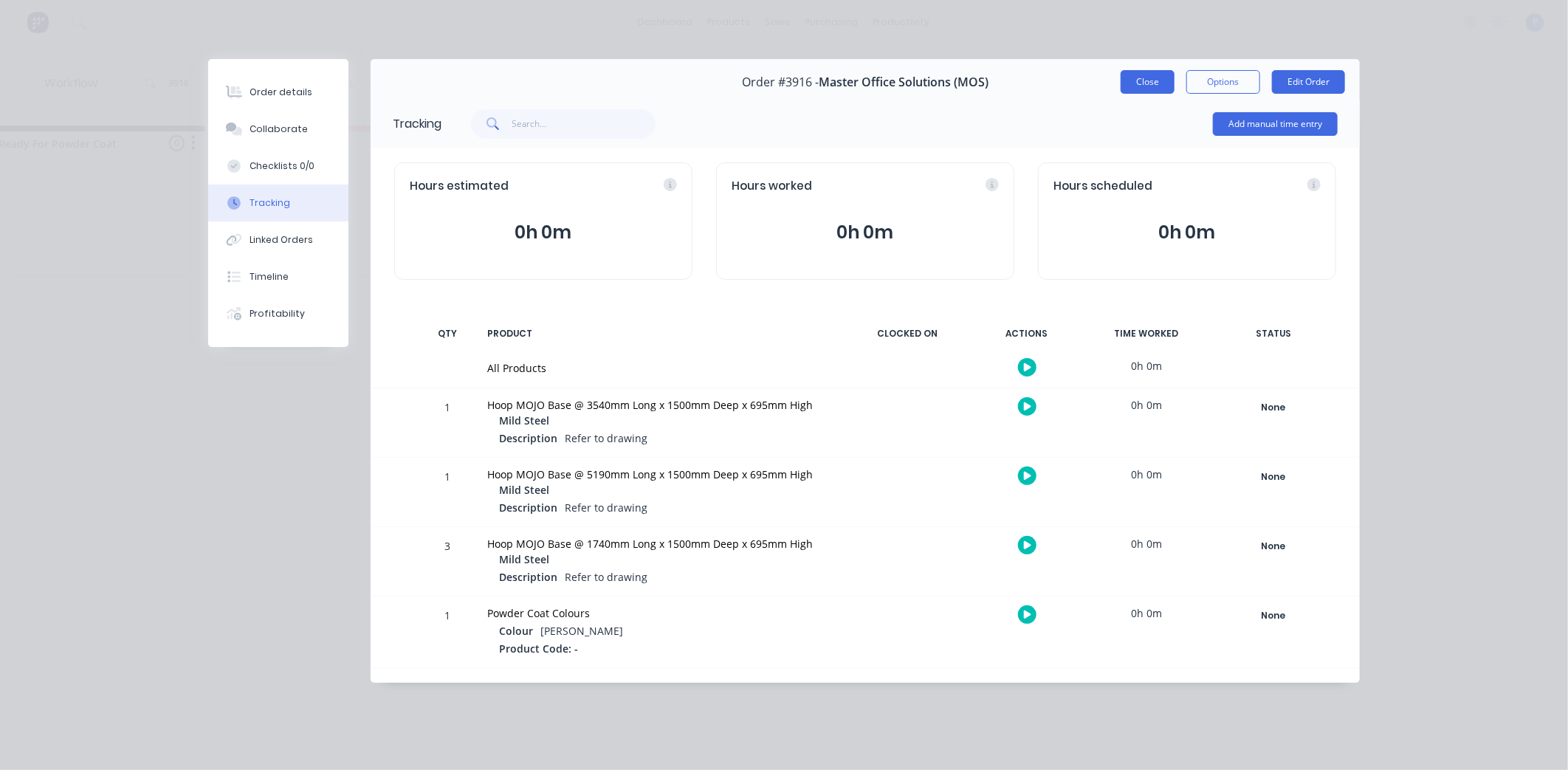
click at [1148, 88] on button "Close" at bounding box center [1148, 82] width 54 height 23
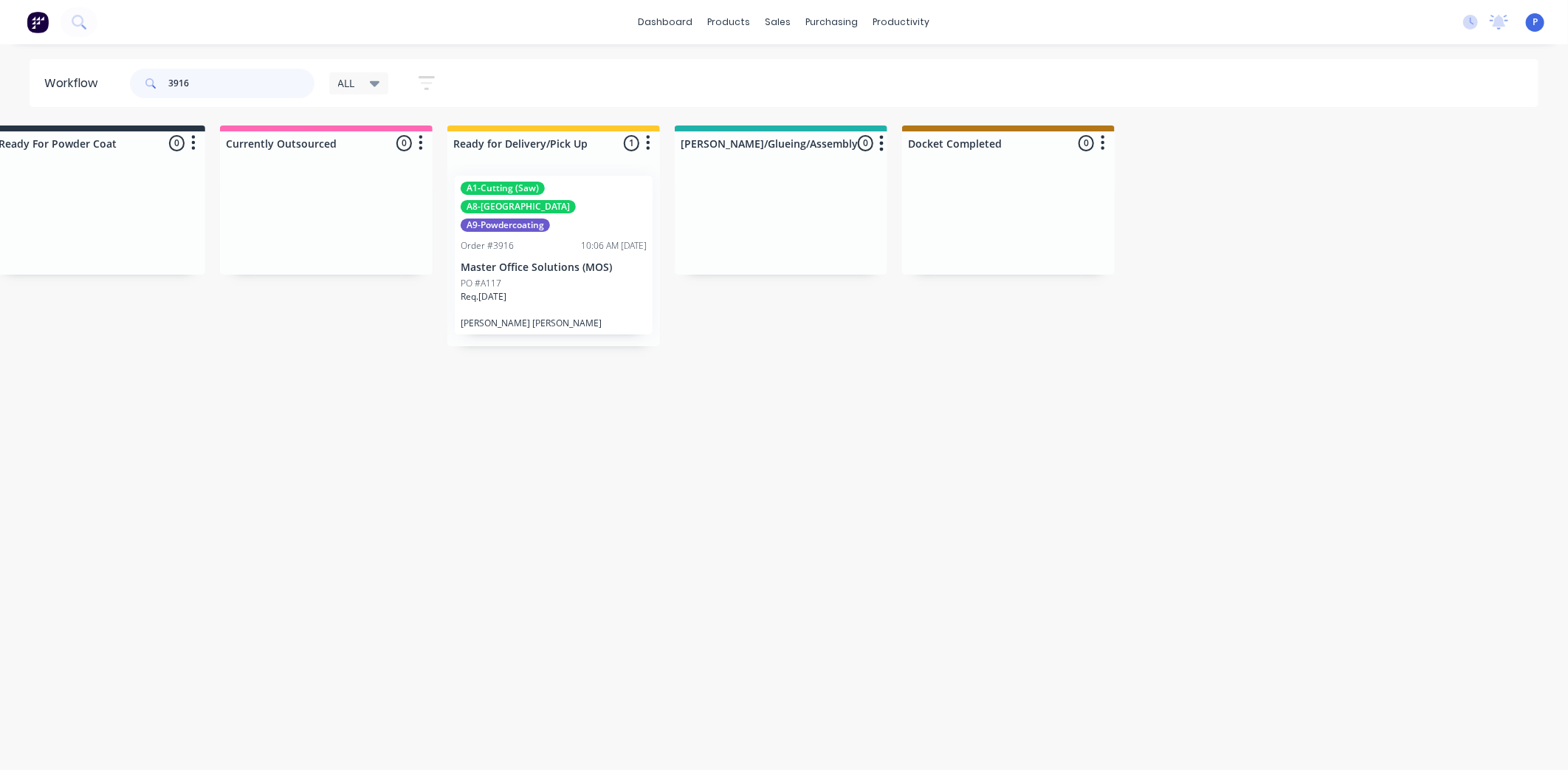
click at [207, 79] on input "3916" at bounding box center [241, 83] width 147 height 29
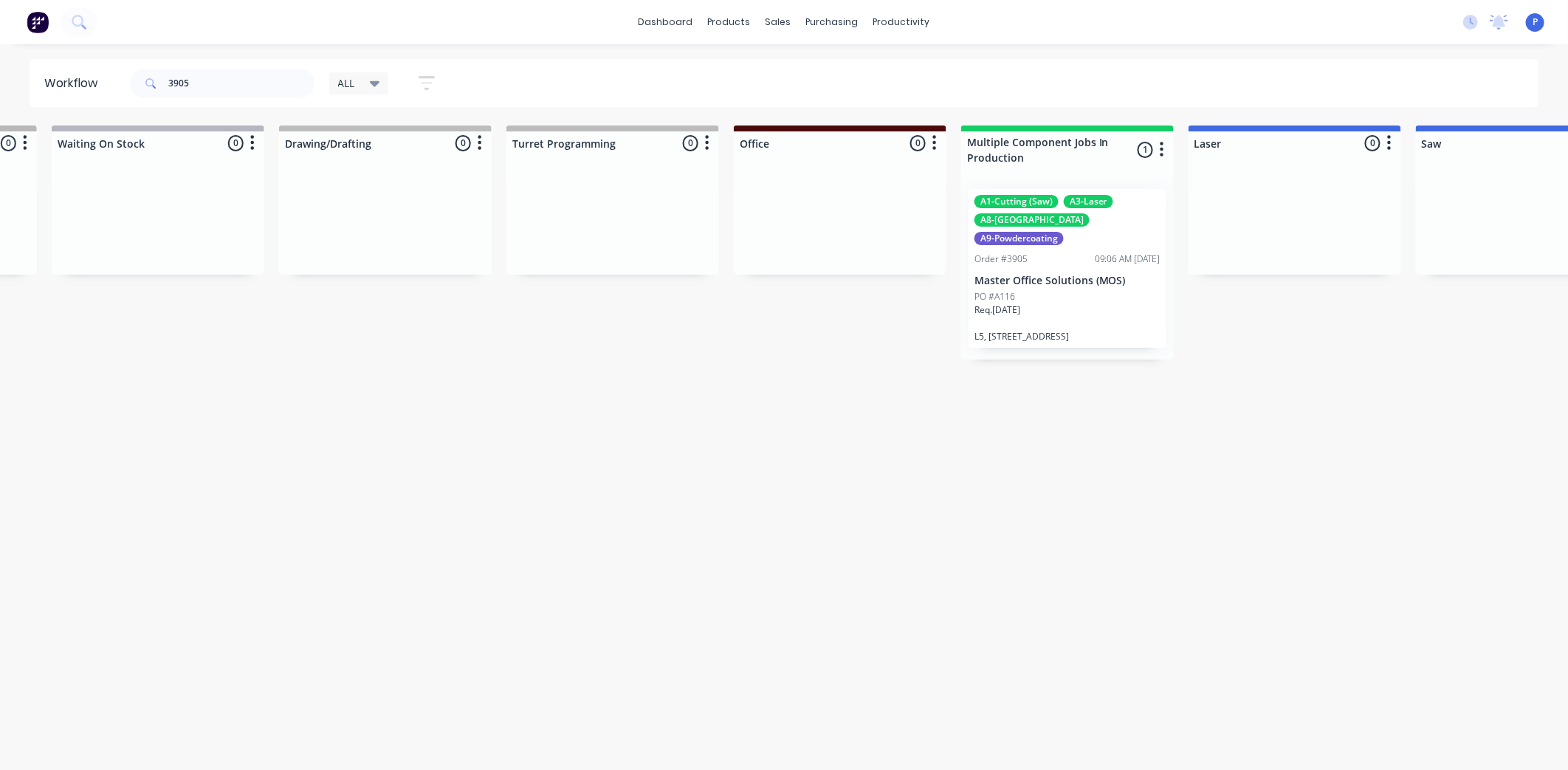
scroll to position [0, 1133]
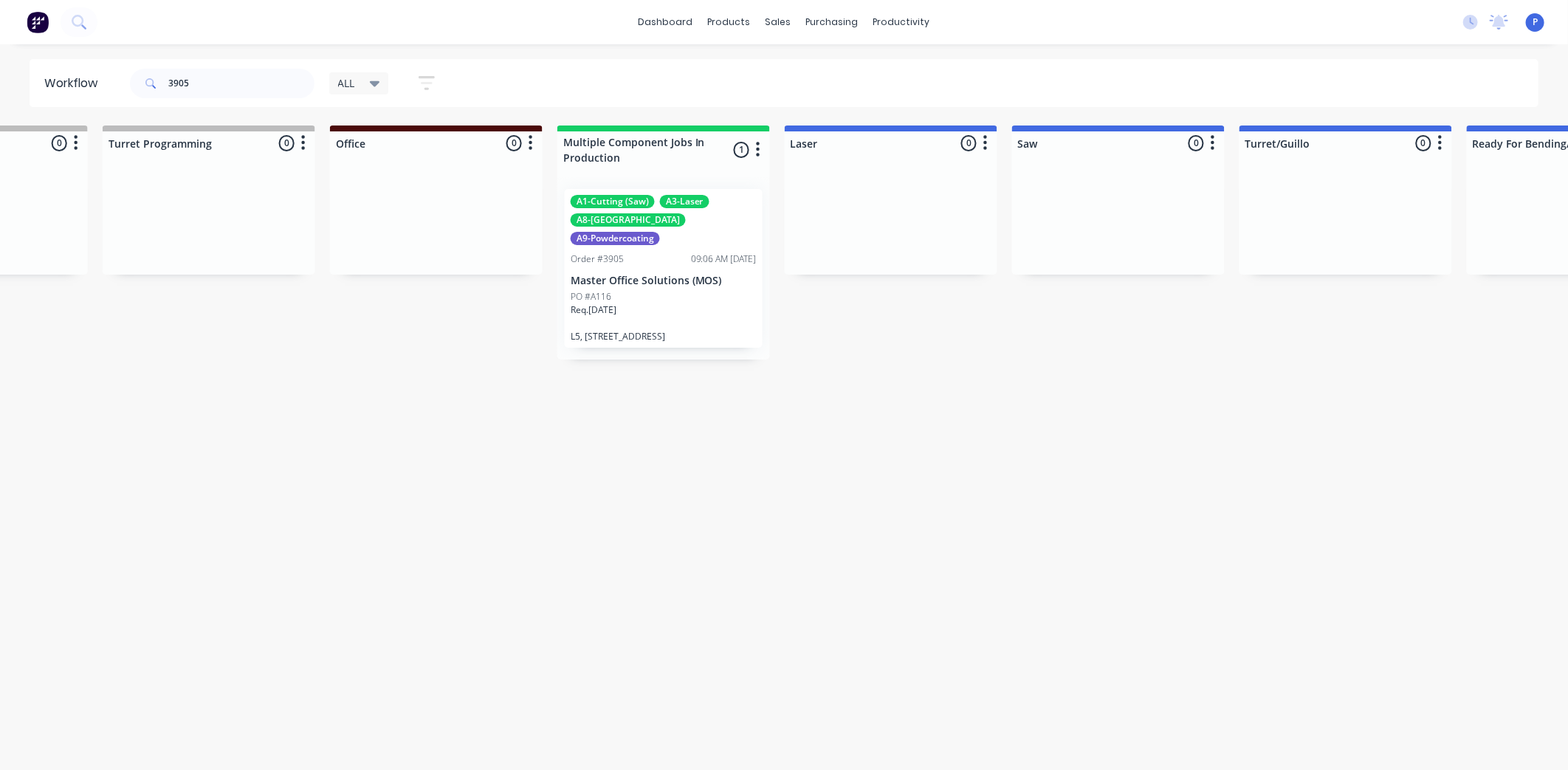
drag, startPoint x: 426, startPoint y: 415, endPoint x: 545, endPoint y: 446, distance: 123.0
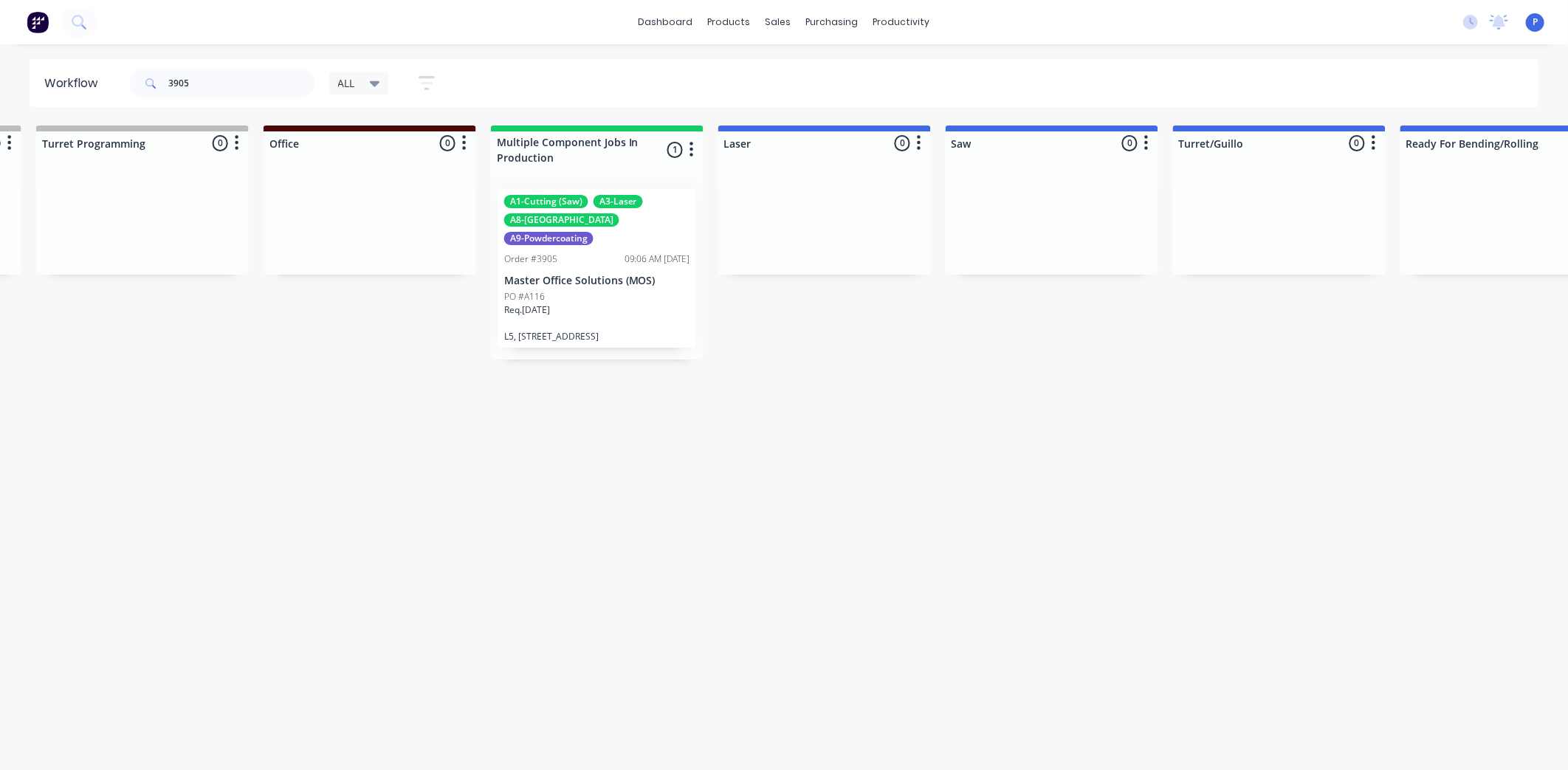
click at [550, 253] on div "Order #3905" at bounding box center [531, 259] width 53 height 13
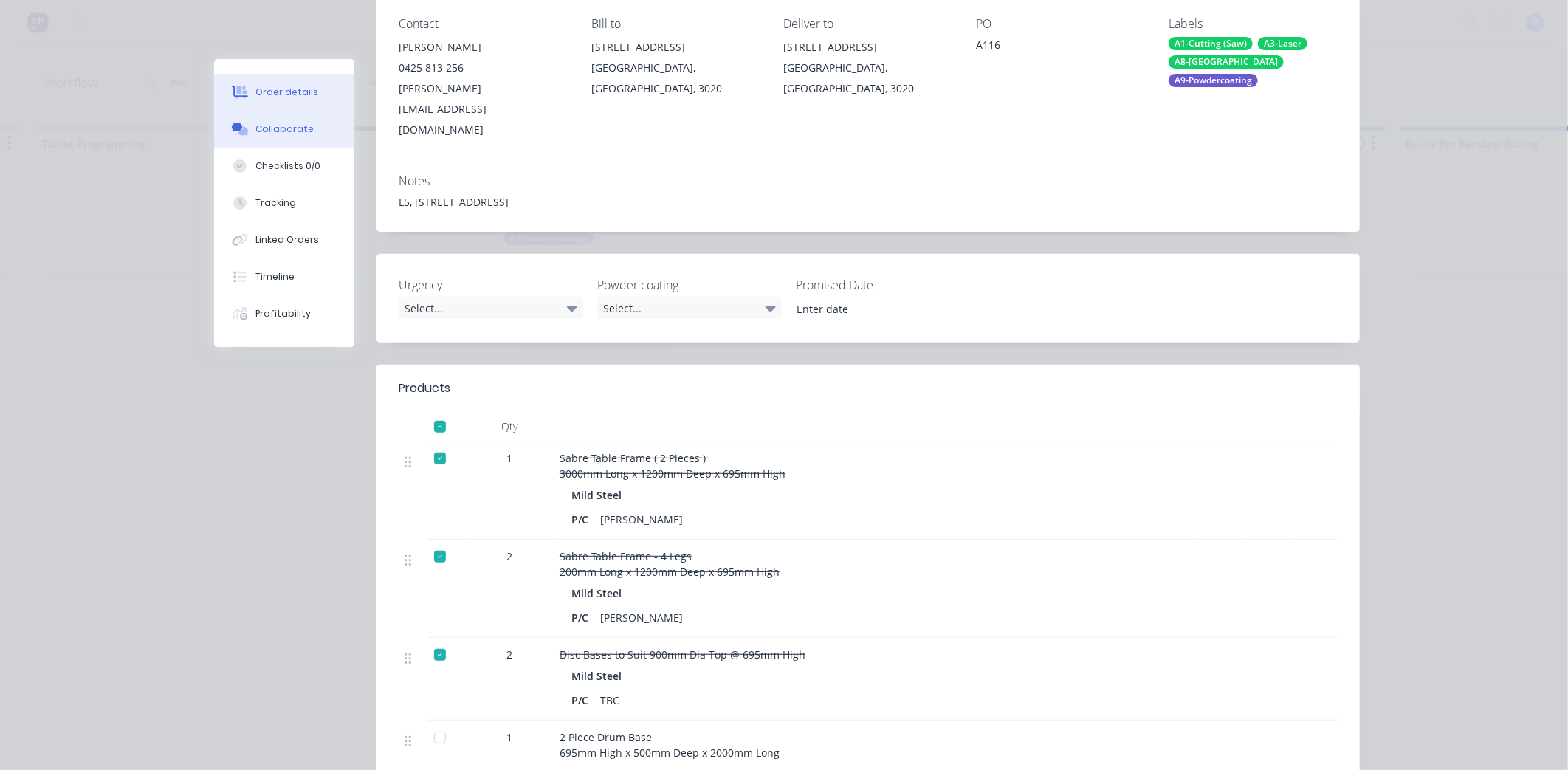
scroll to position [0, 0]
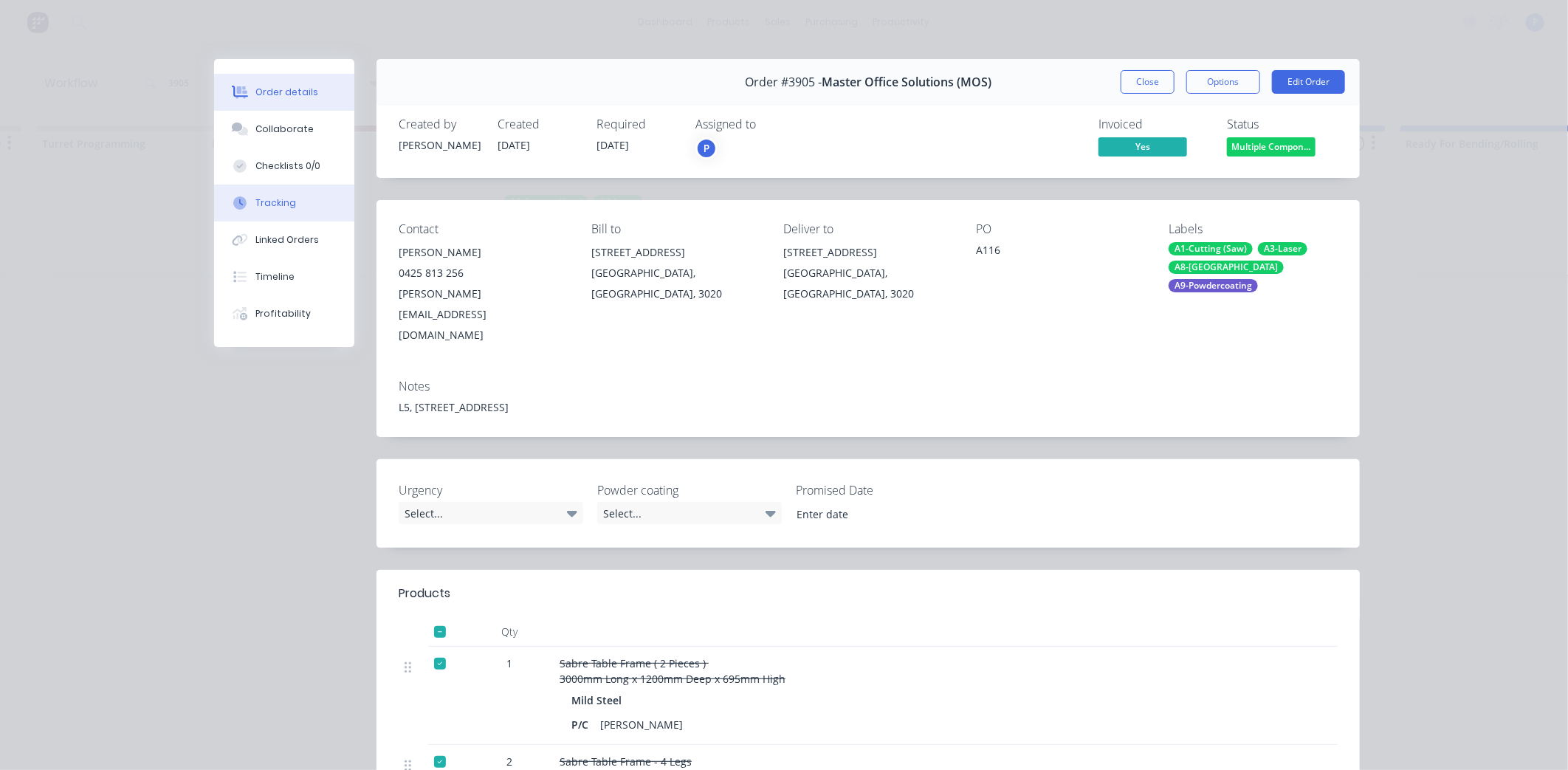
click at [260, 209] on div "Tracking" at bounding box center [275, 203] width 40 height 13
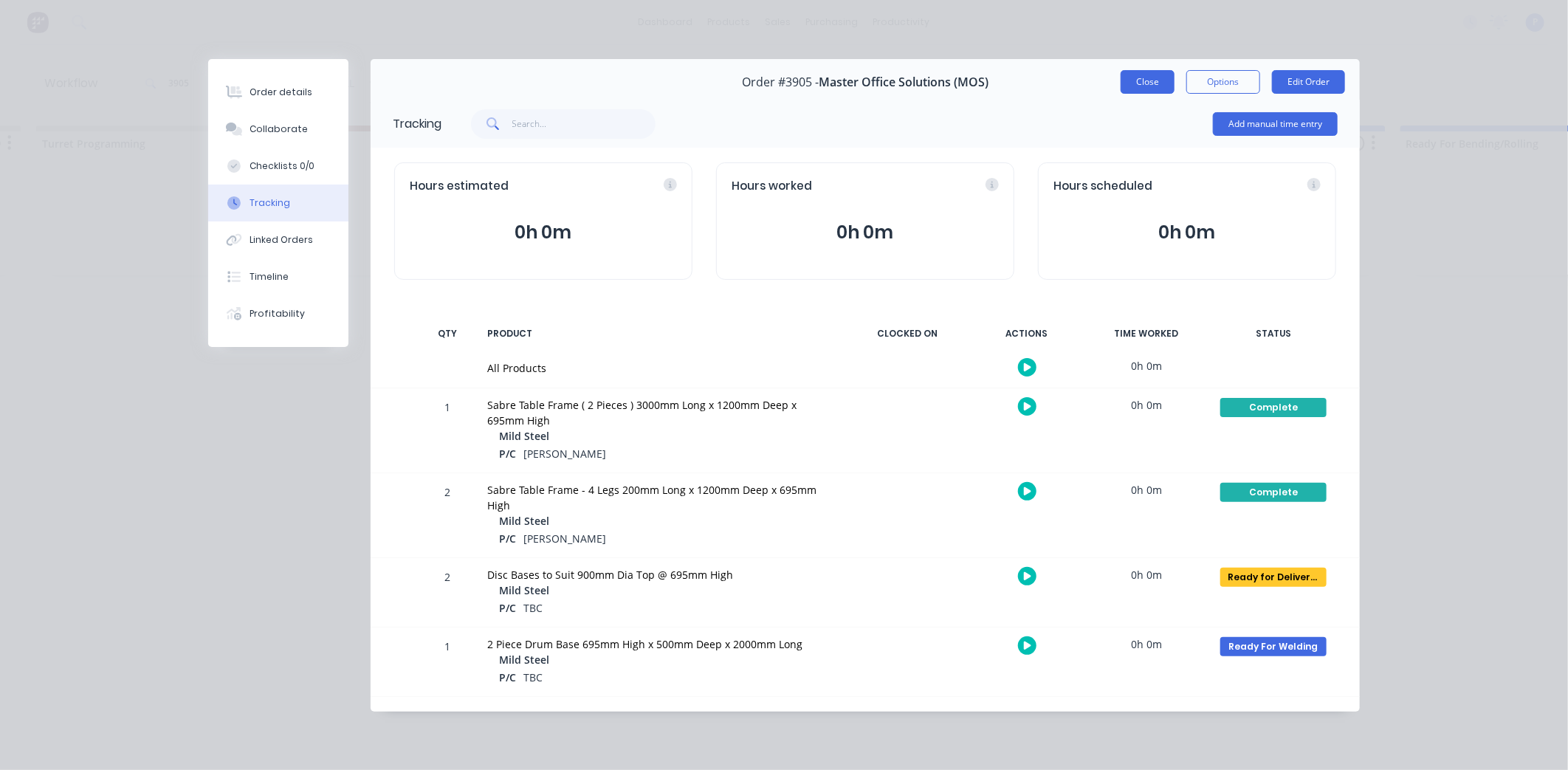
click at [1158, 89] on button "Close" at bounding box center [1148, 82] width 54 height 23
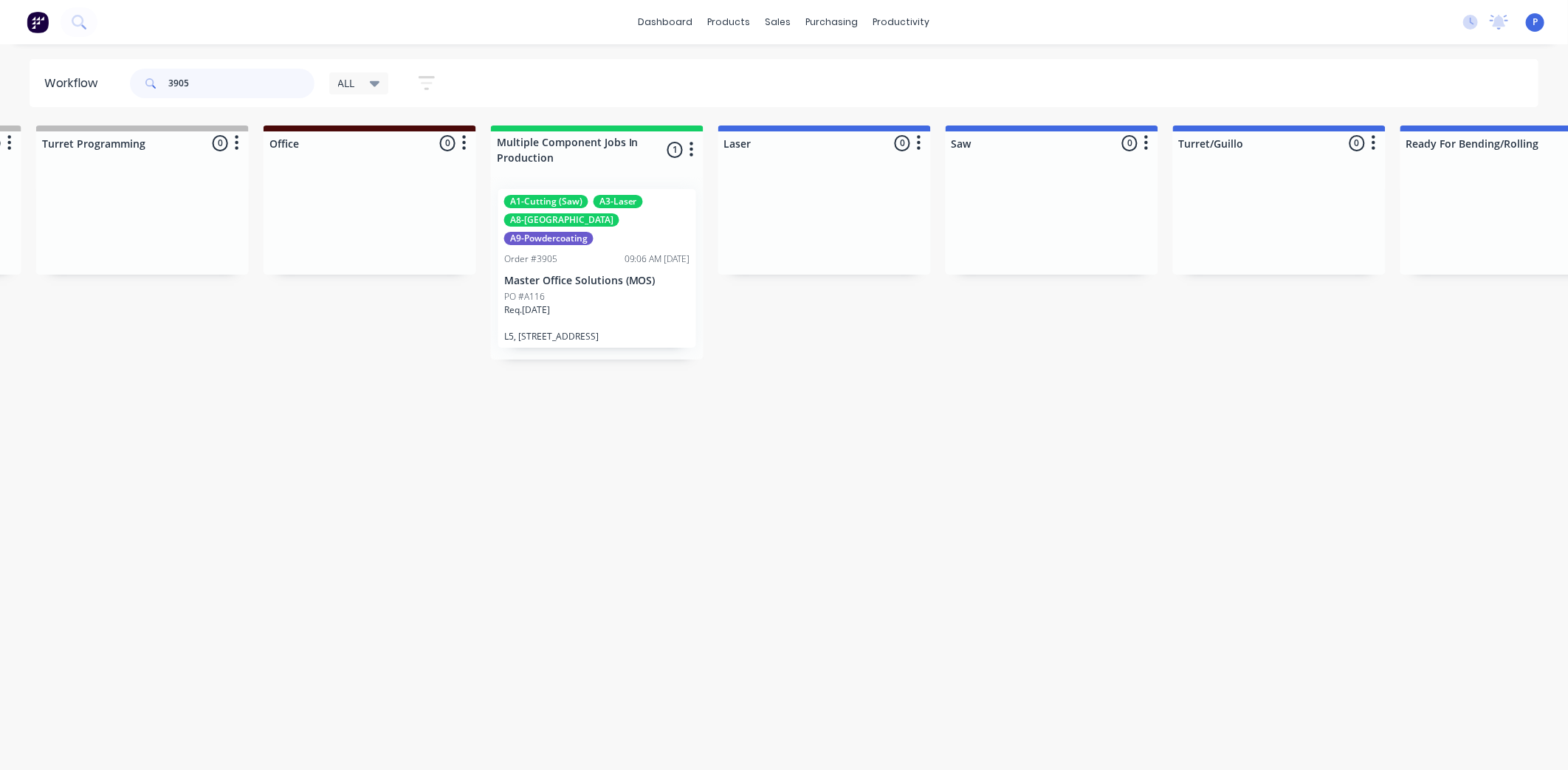
click at [209, 86] on input "3905" at bounding box center [241, 83] width 147 height 29
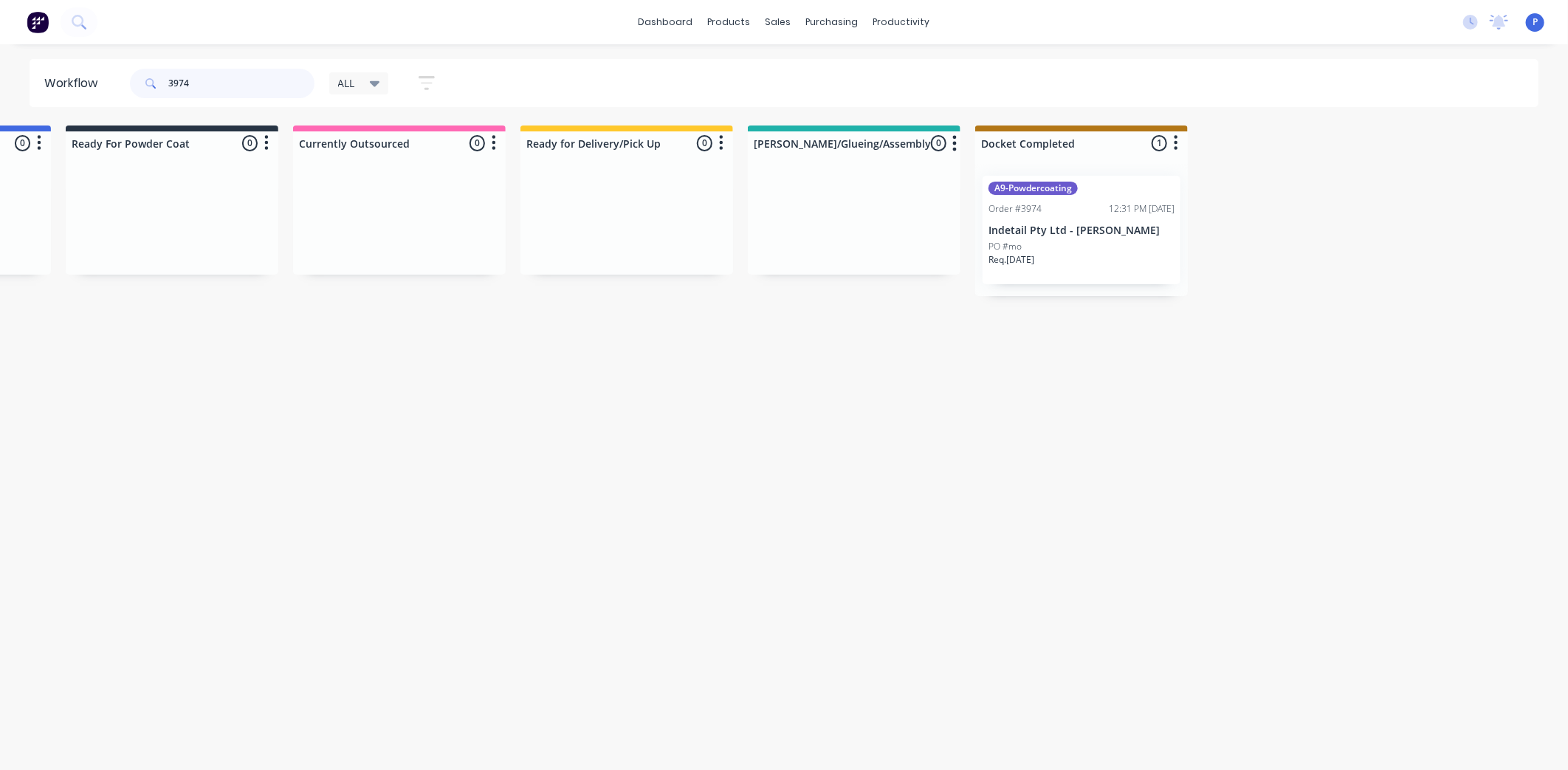
scroll to position [0, 3641]
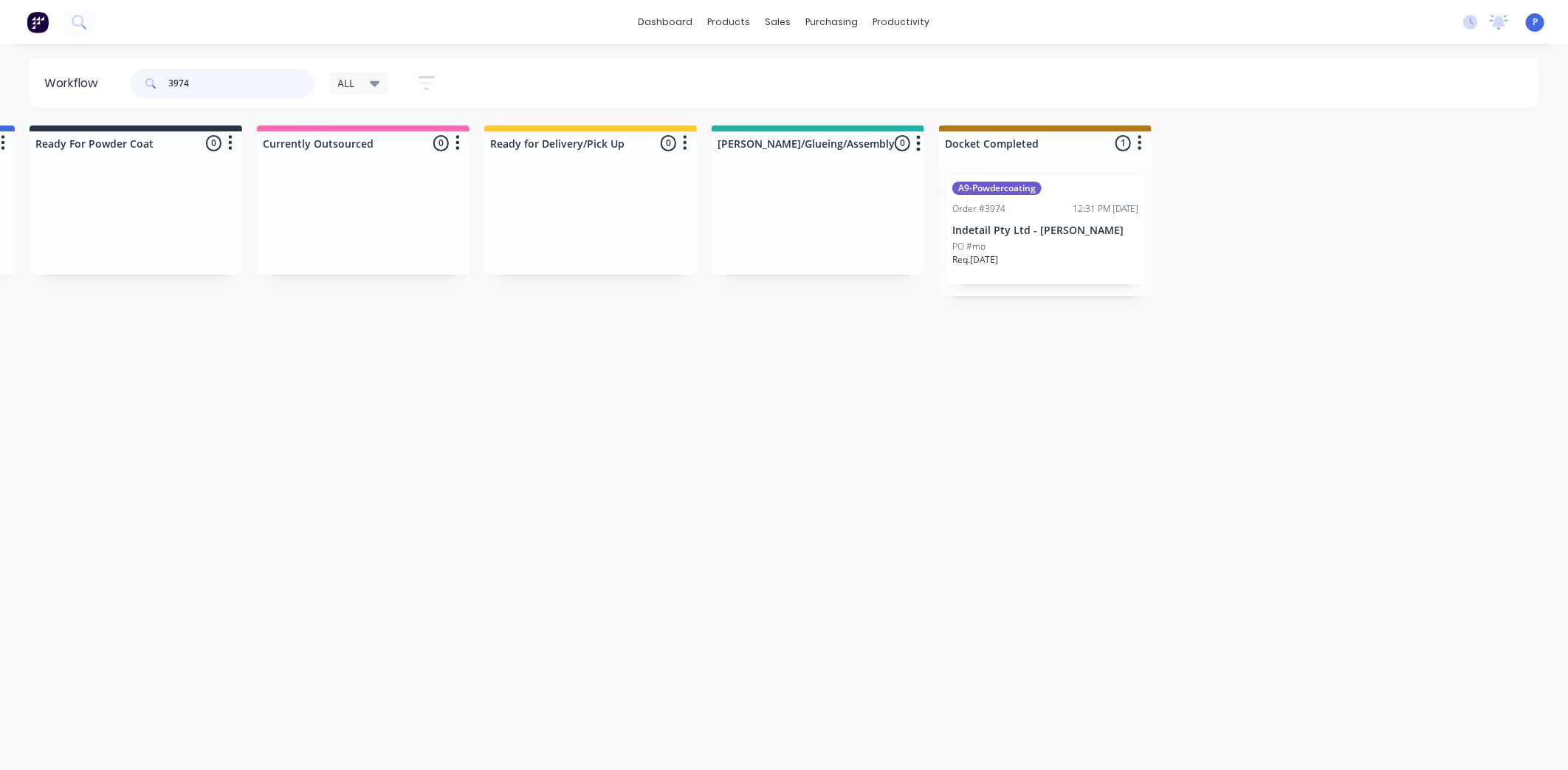
type input "3974"
click at [1038, 245] on div "PO #mo" at bounding box center [1046, 246] width 186 height 13
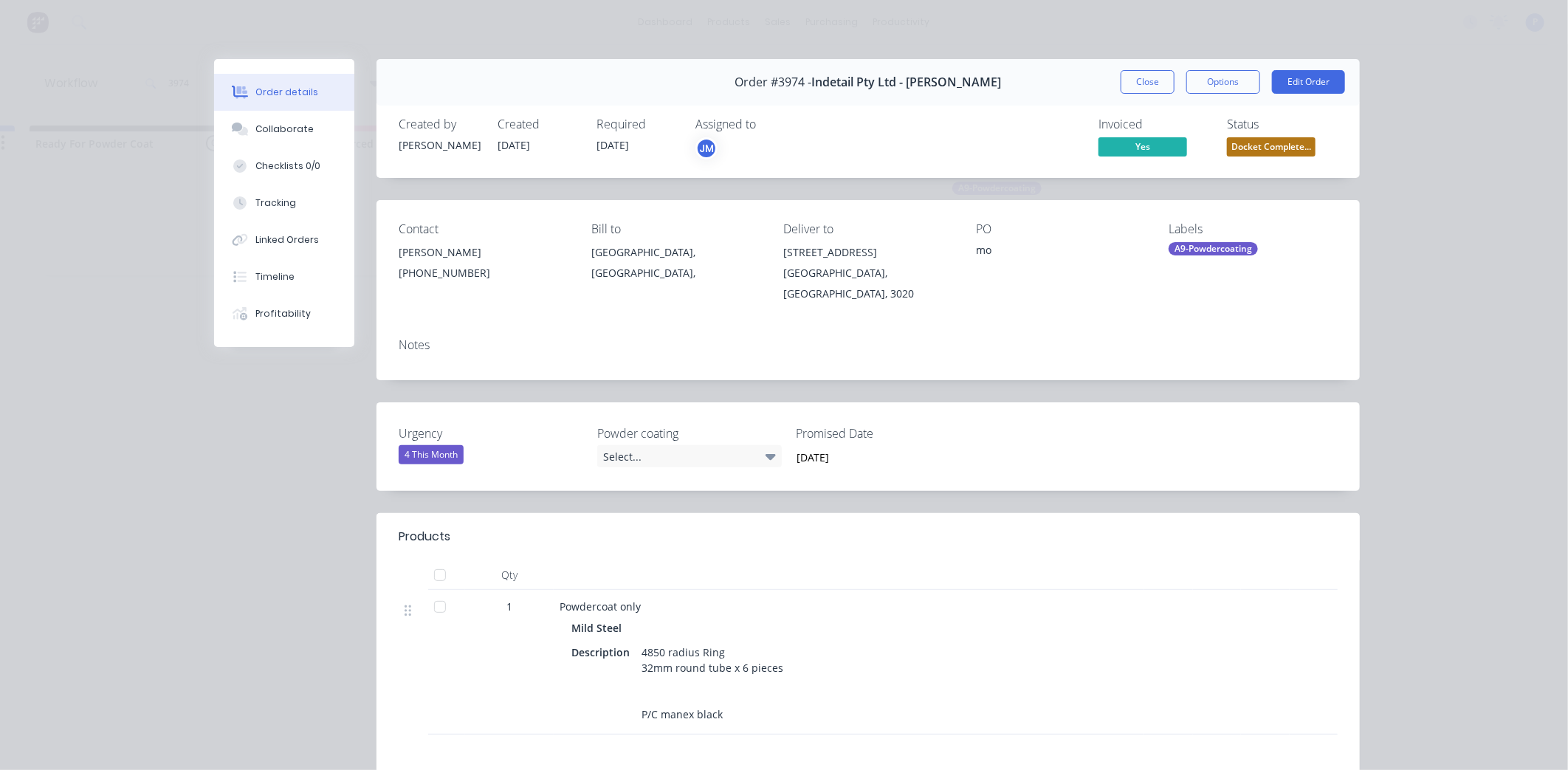
click at [425, 581] on div at bounding box center [440, 575] width 29 height 29
click at [282, 210] on button "Tracking" at bounding box center [283, 203] width 140 height 37
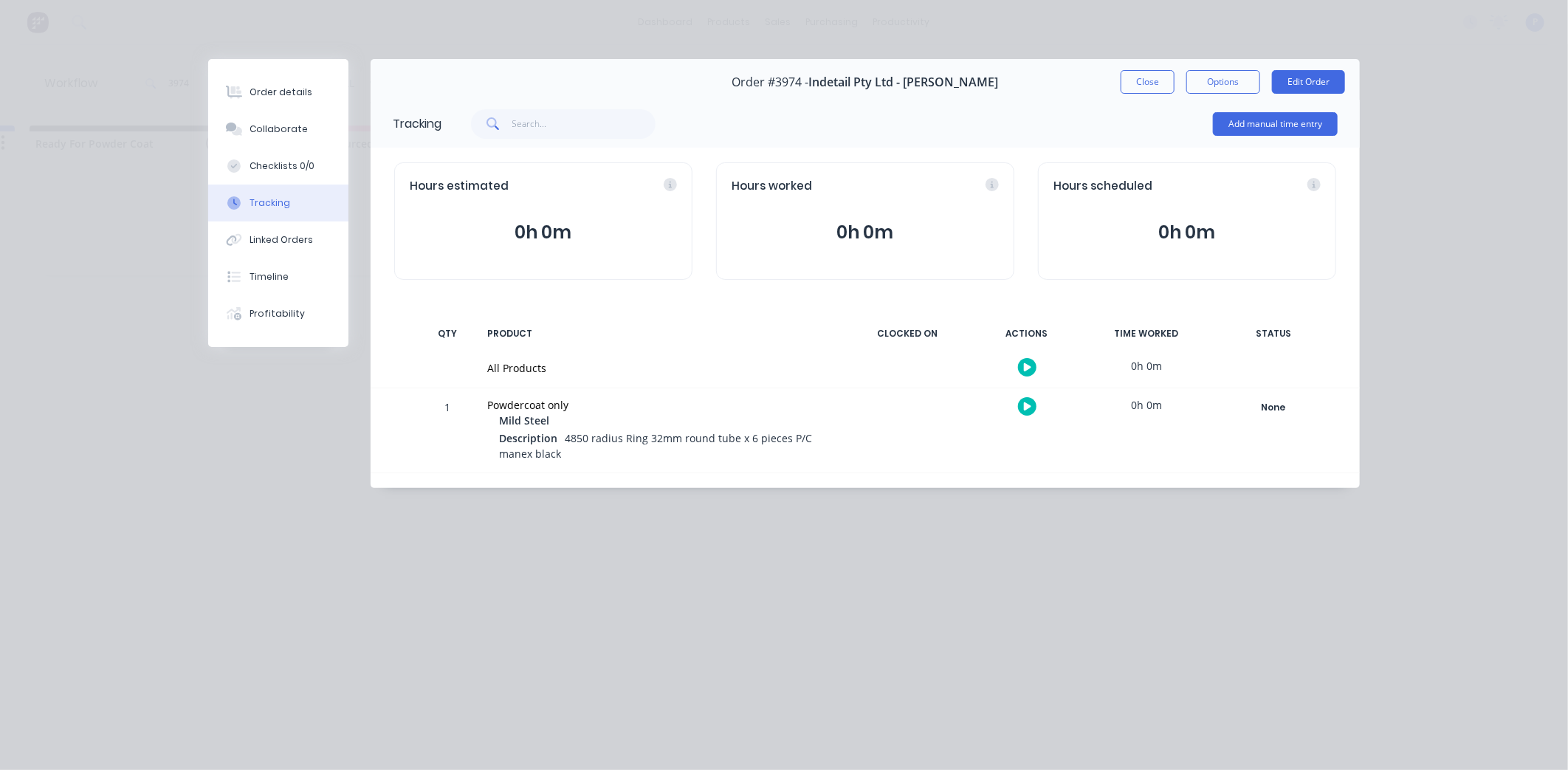
click at [1339, 417] on div "1 Powdercoat only Mild Steel Description 4850 radius Ring 32mm round tube x 6 p…" at bounding box center [866, 431] width 990 height 84
click at [1274, 415] on div "None" at bounding box center [1273, 407] width 106 height 19
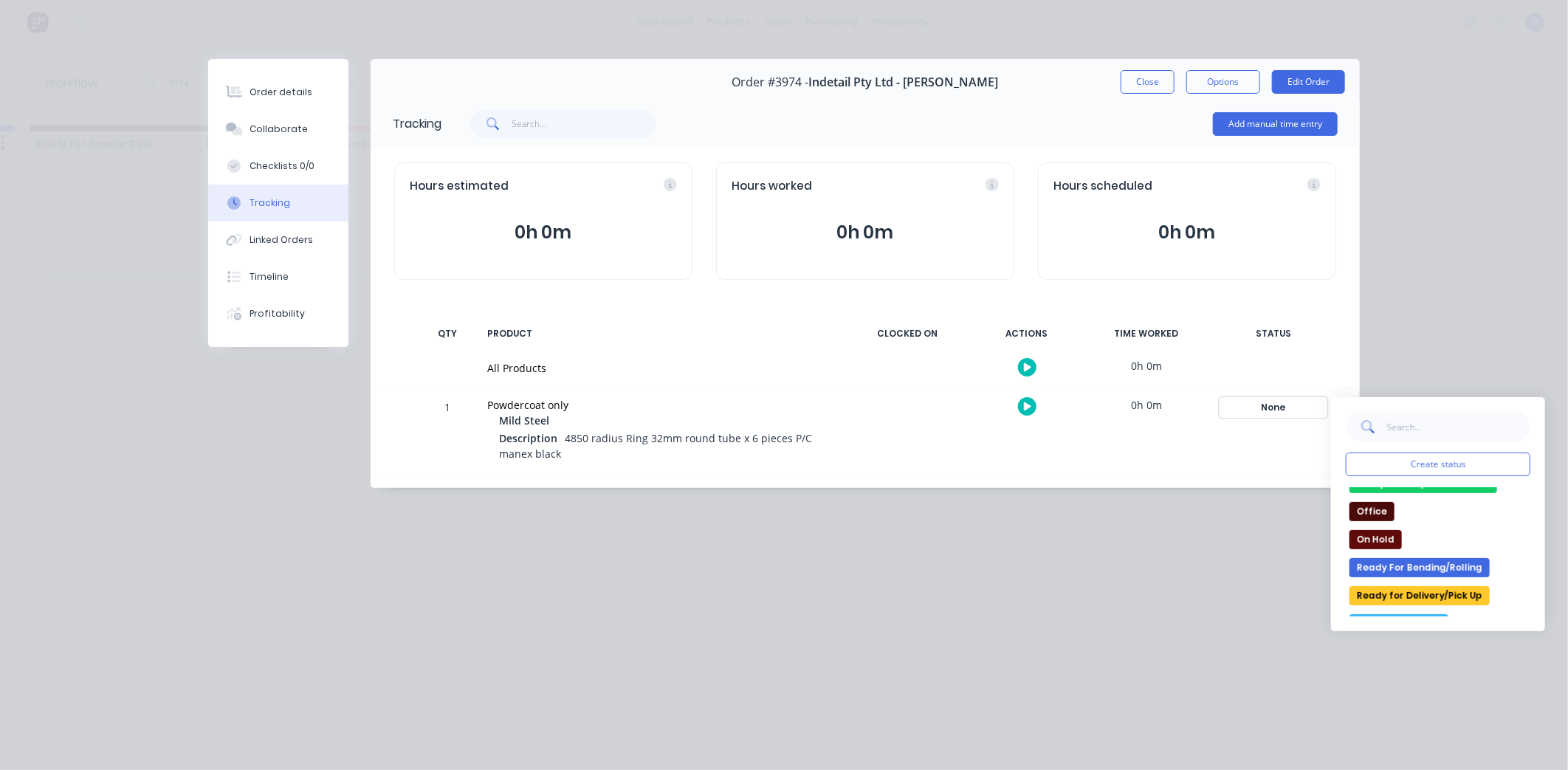
scroll to position [215, 0]
click at [1425, 592] on button "Ready for Delivery/Pick Up" at bounding box center [1420, 591] width 140 height 19
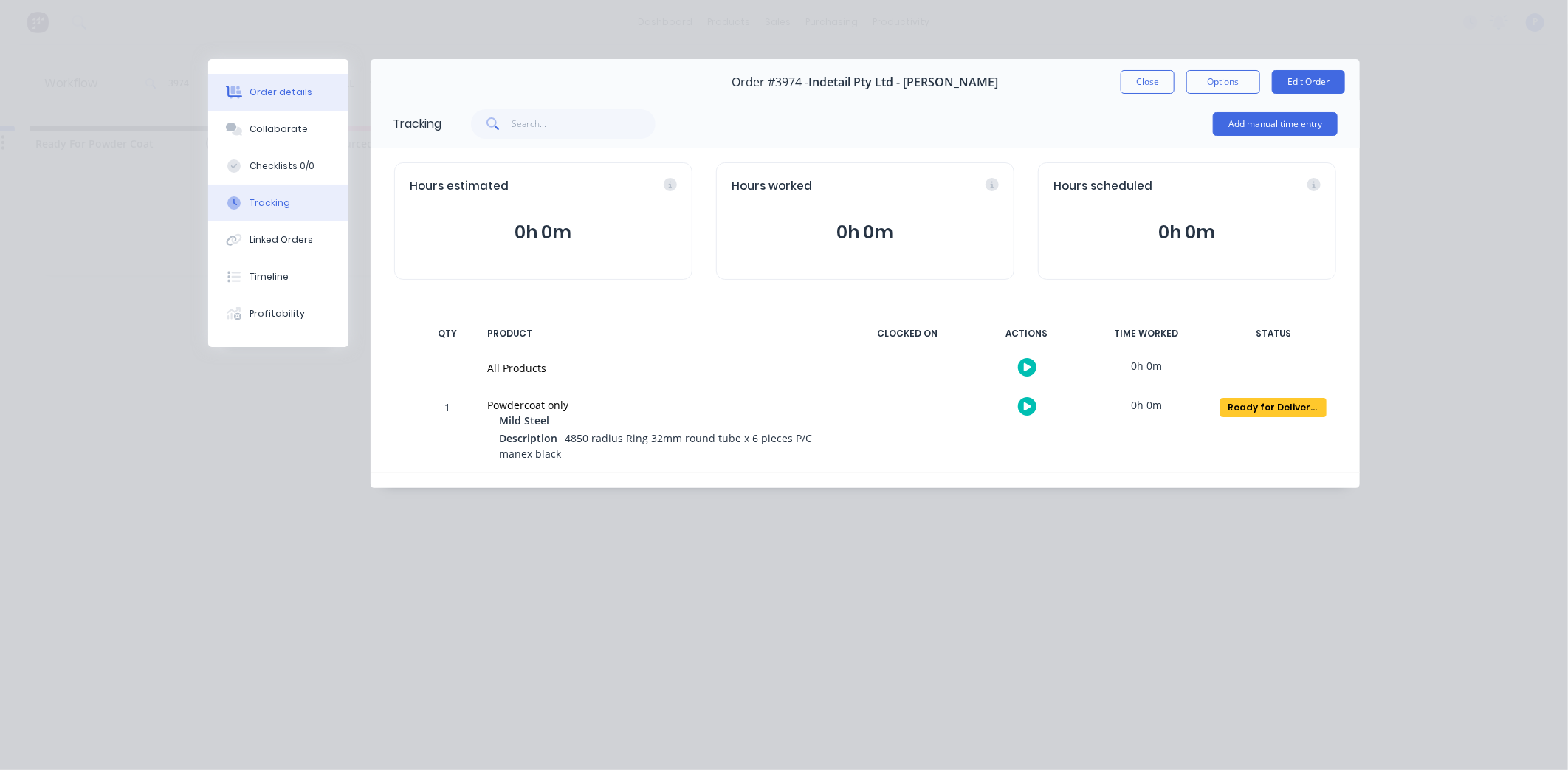
click at [280, 91] on div "Order details" at bounding box center [280, 92] width 62 height 13
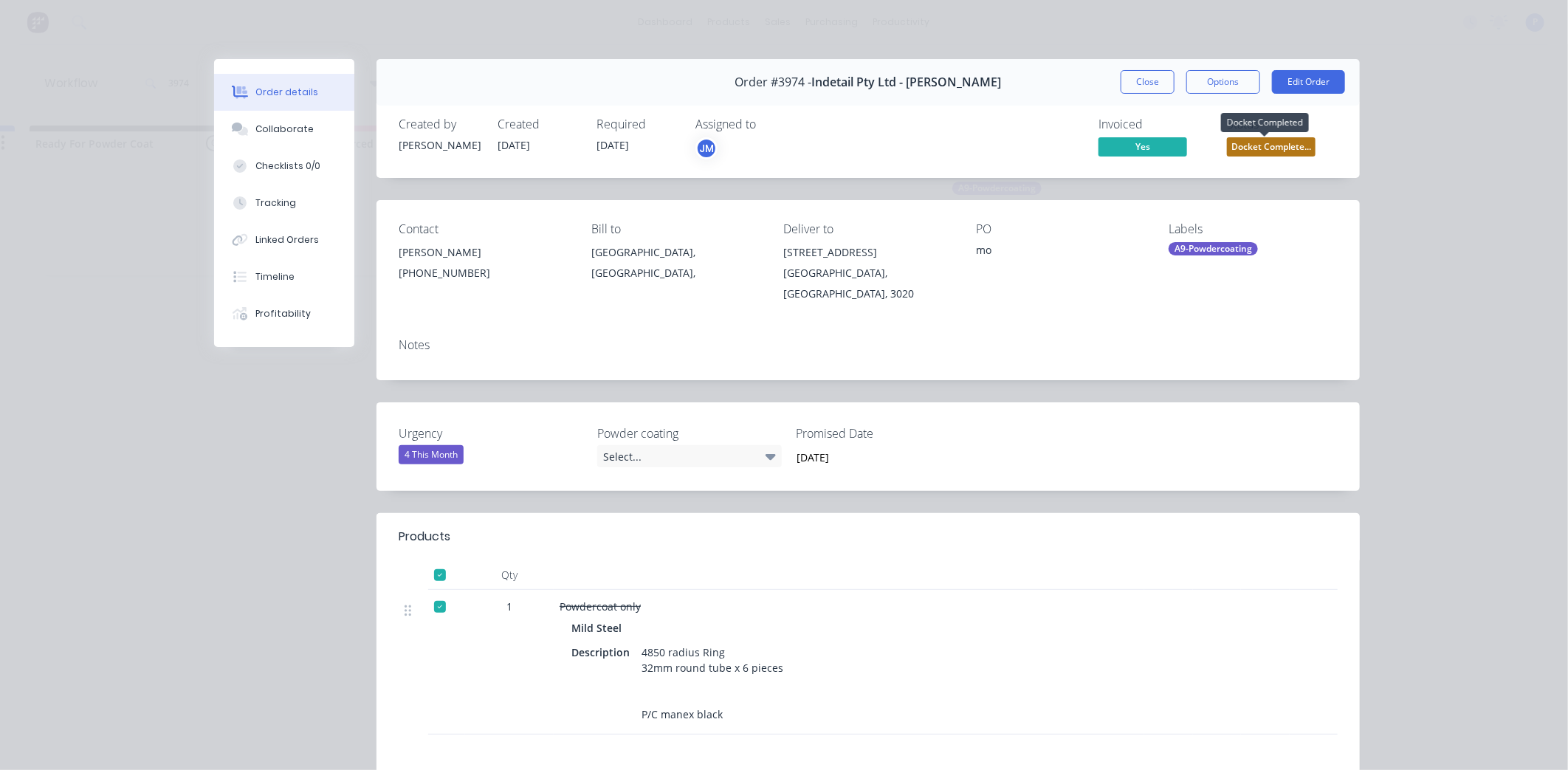
click at [1251, 155] on span "Docket Complete..." at bounding box center [1271, 147] width 88 height 19
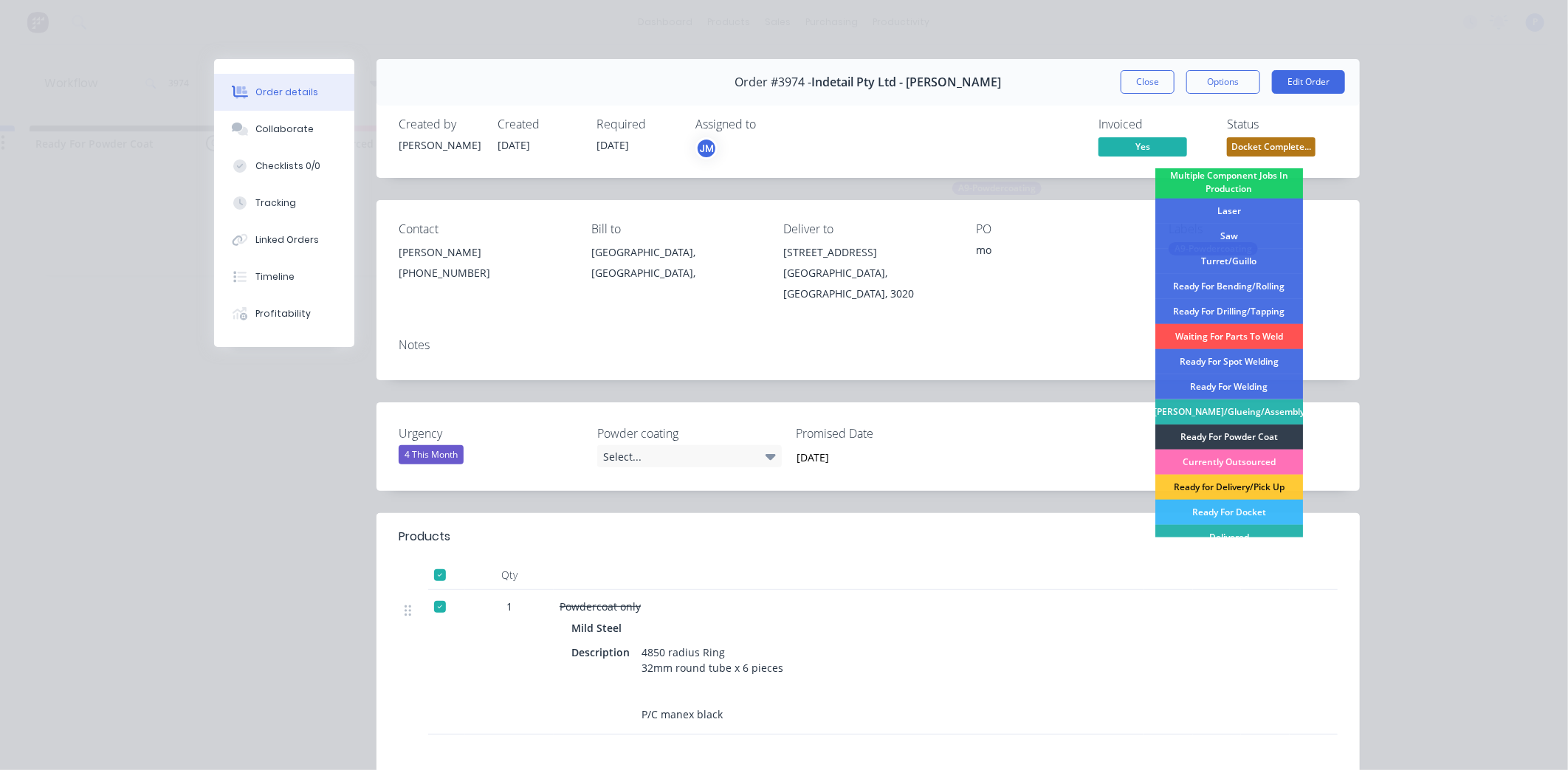
scroll to position [188, 0]
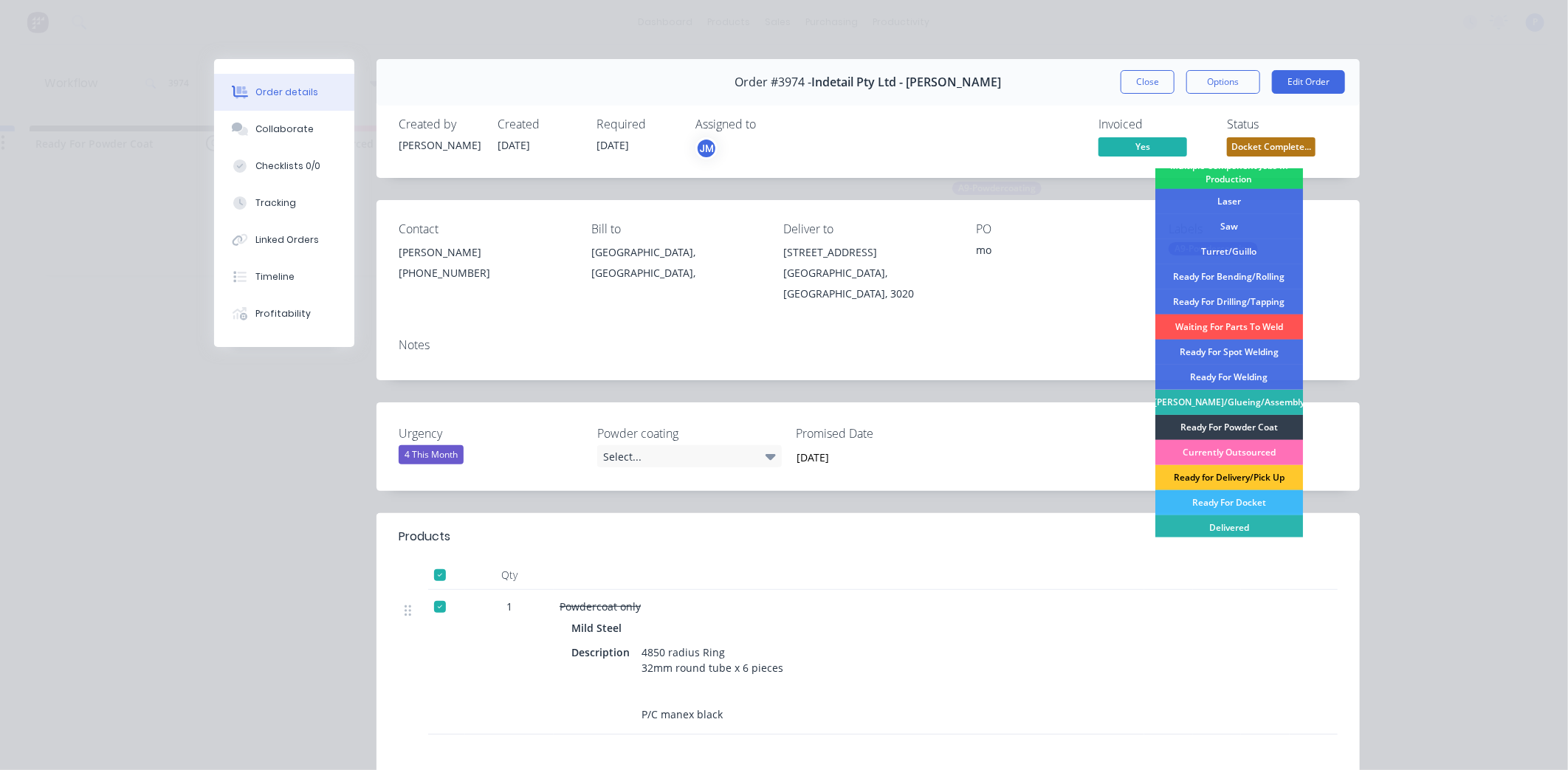
click at [1244, 479] on div "Ready for Delivery/Pick Up" at bounding box center [1229, 477] width 147 height 25
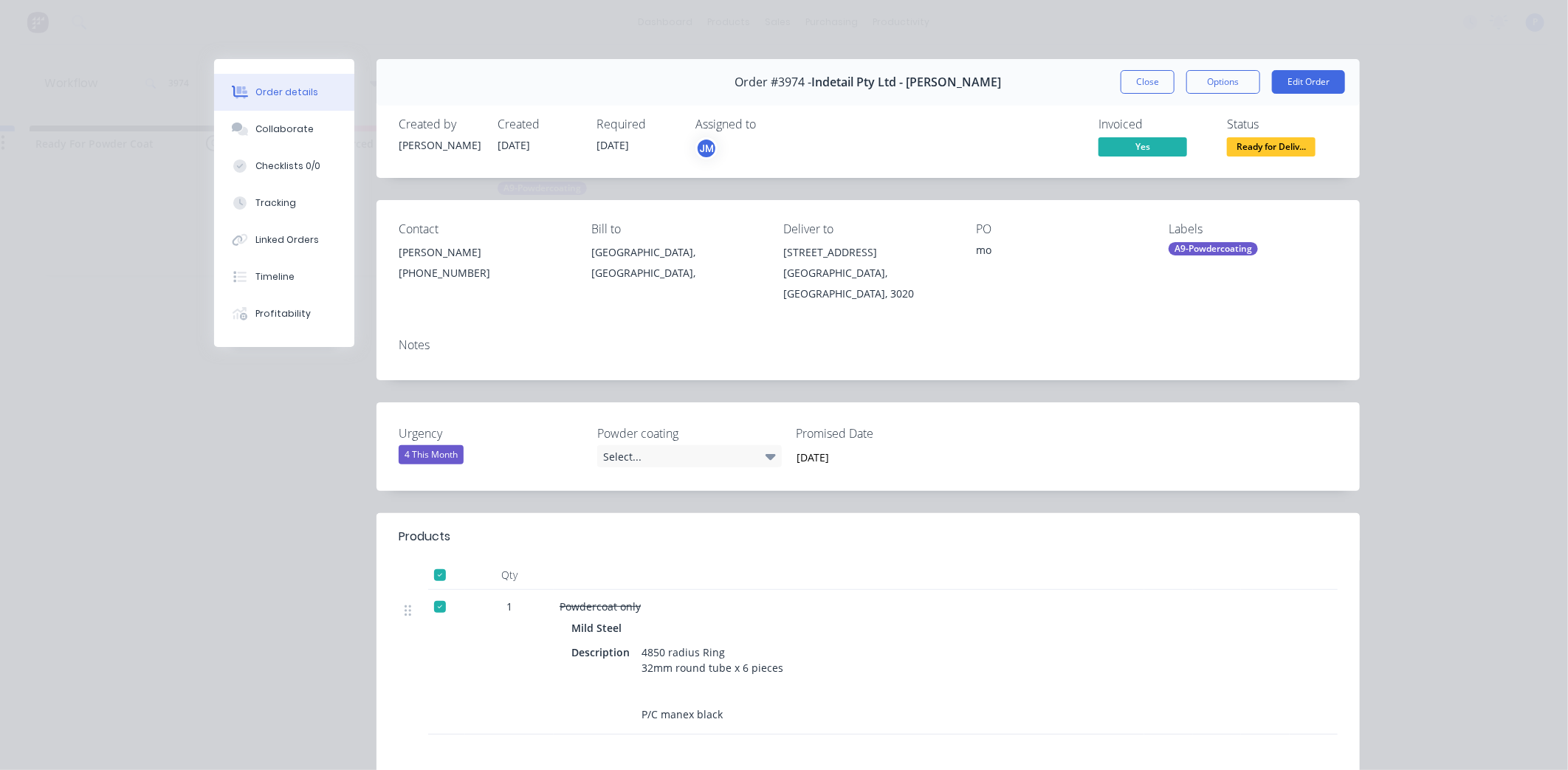
scroll to position [4, 0]
